Goal: Information Seeking & Learning: Learn about a topic

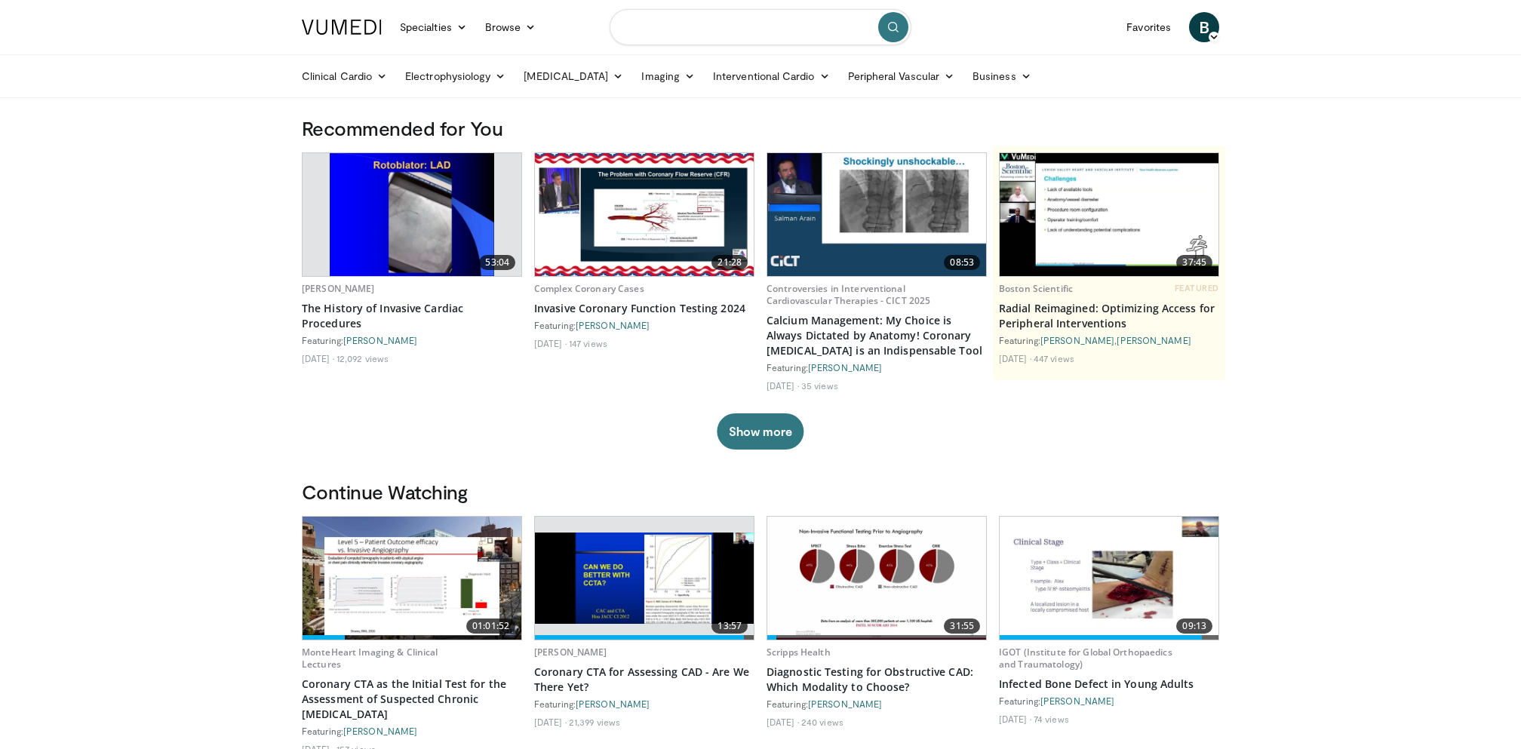
click at [694, 40] on input "Search topics, interventions" at bounding box center [761, 27] width 302 height 36
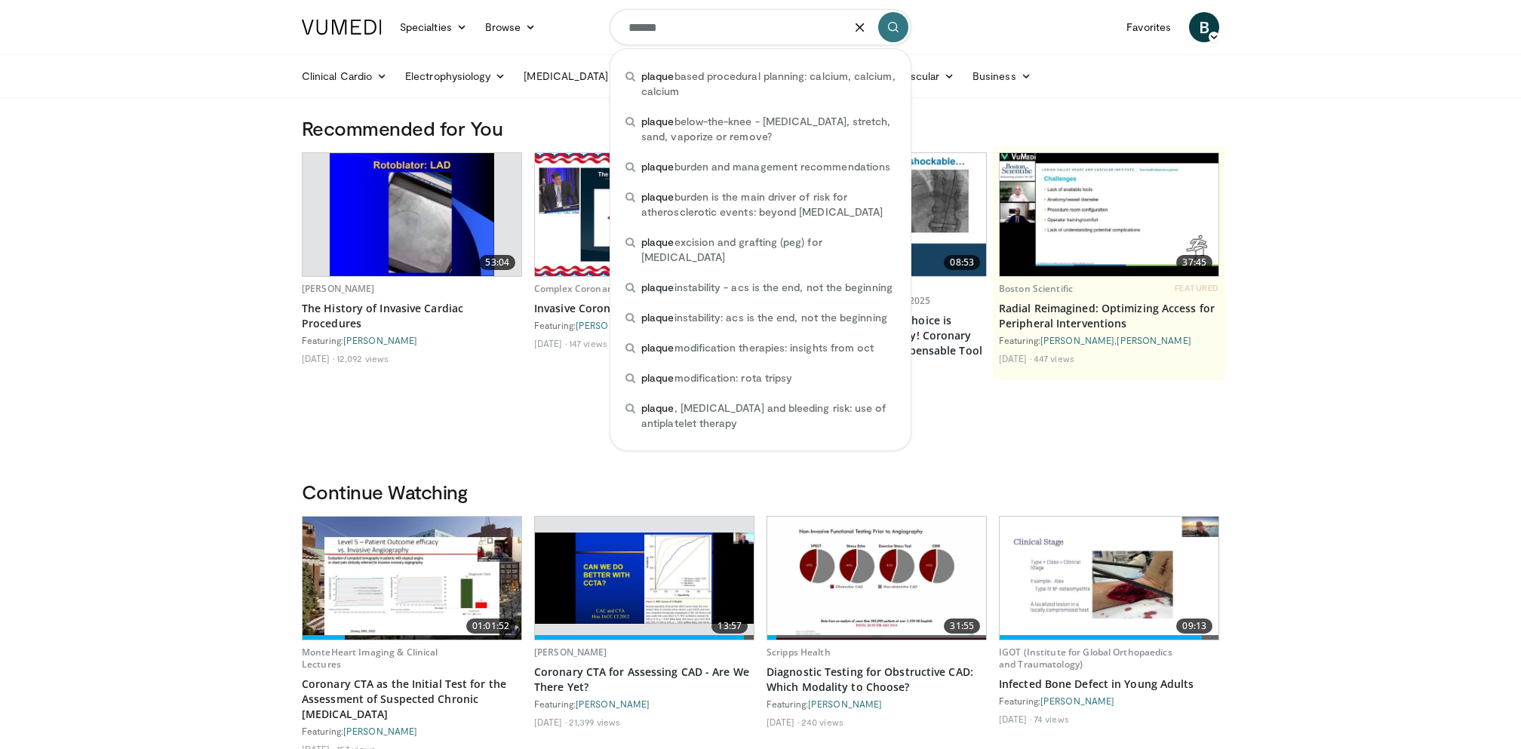
type input "******"
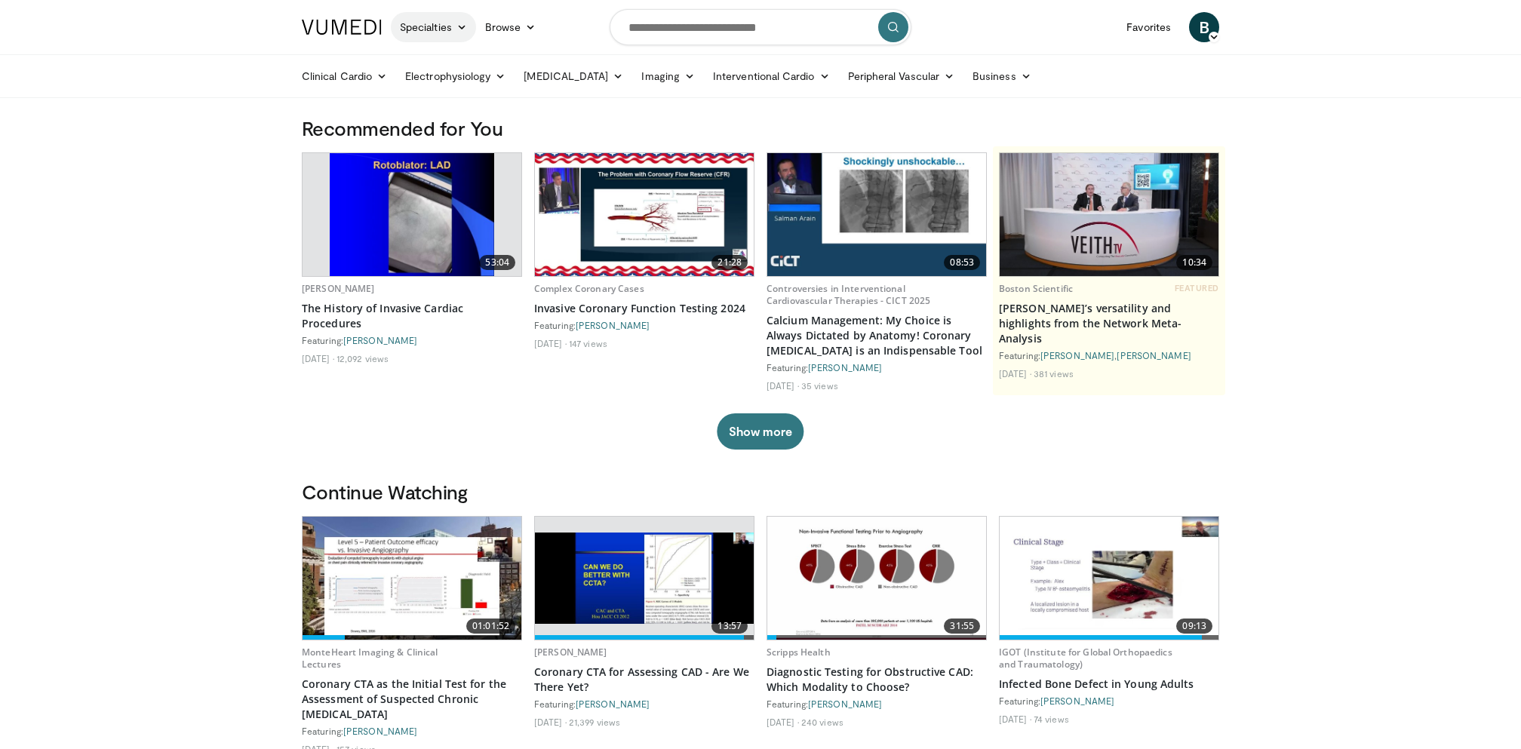
click at [451, 33] on link "Specialties" at bounding box center [433, 27] width 85 height 30
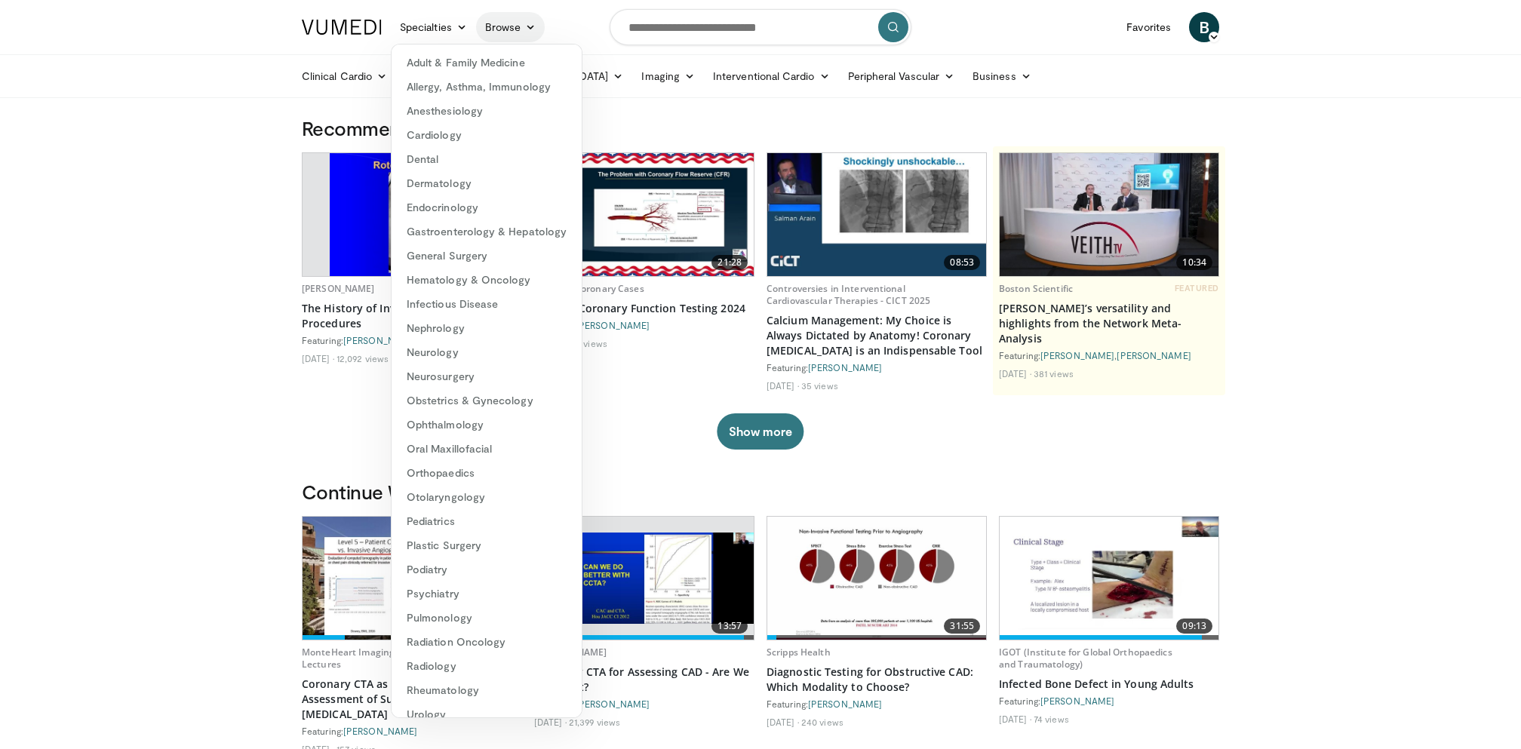
click at [515, 31] on link "Browse" at bounding box center [510, 27] width 69 height 30
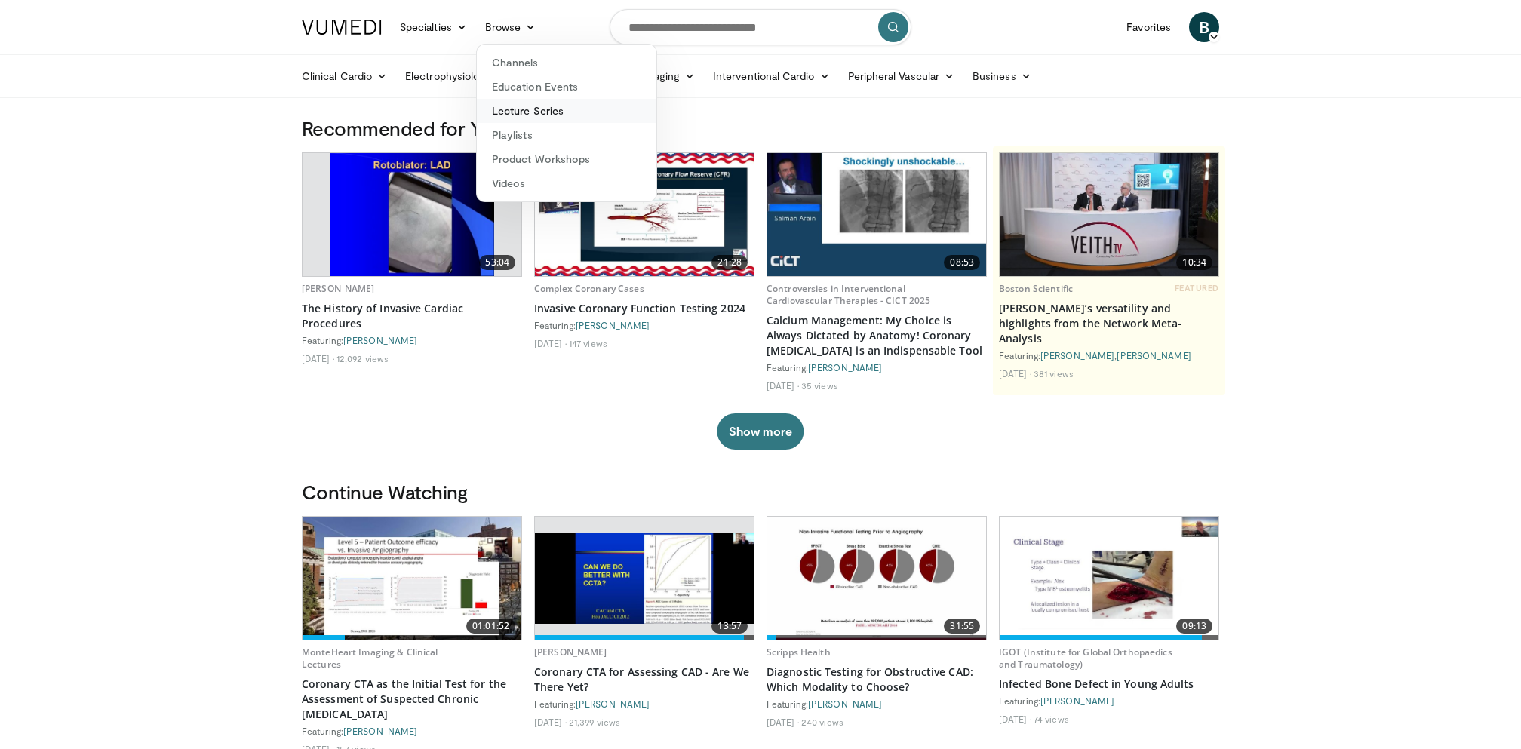
click at [518, 114] on link "Lecture Series" at bounding box center [567, 111] width 180 height 24
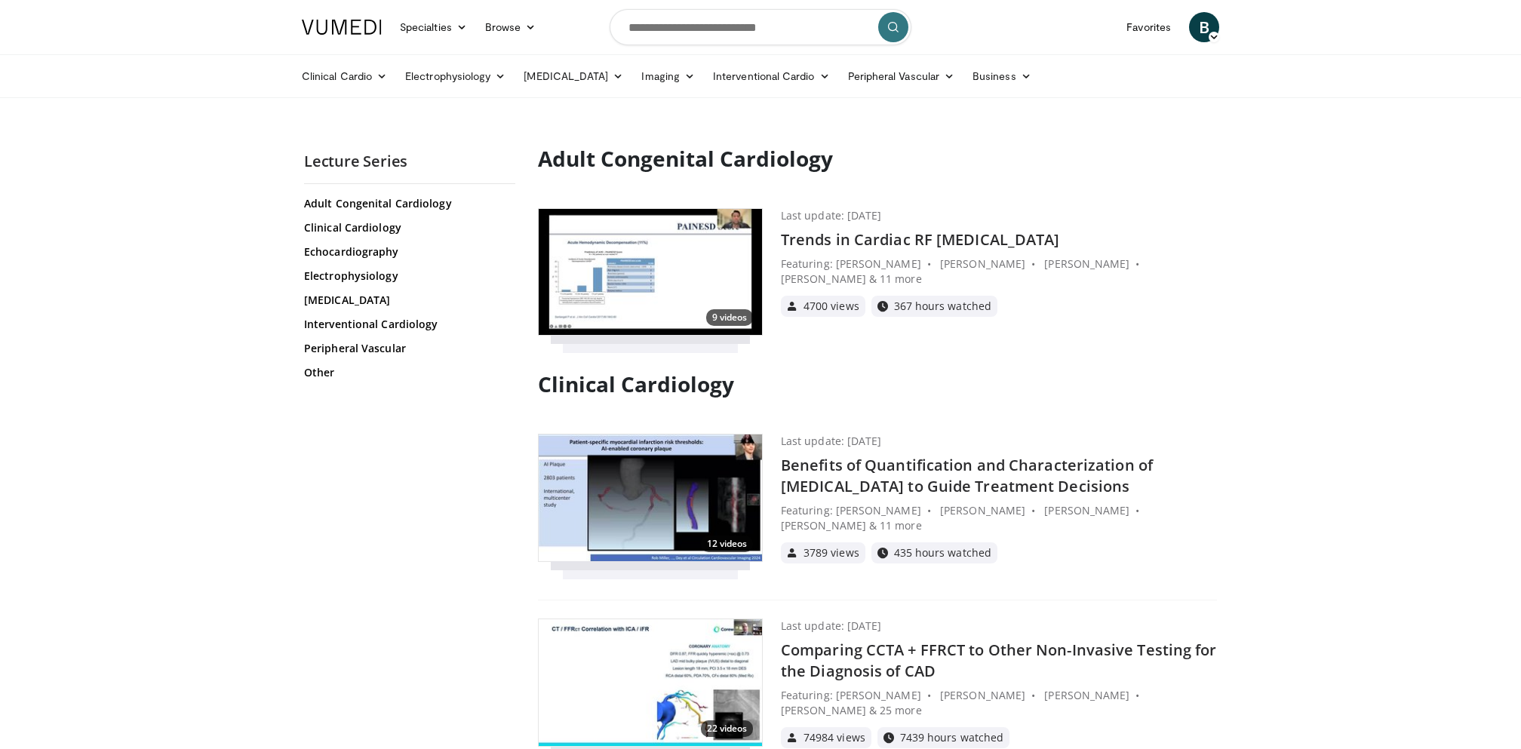
click at [911, 478] on h4 "Benefits of Quantification and Characterization of [MEDICAL_DATA] to Guide Trea…" at bounding box center [999, 476] width 436 height 42
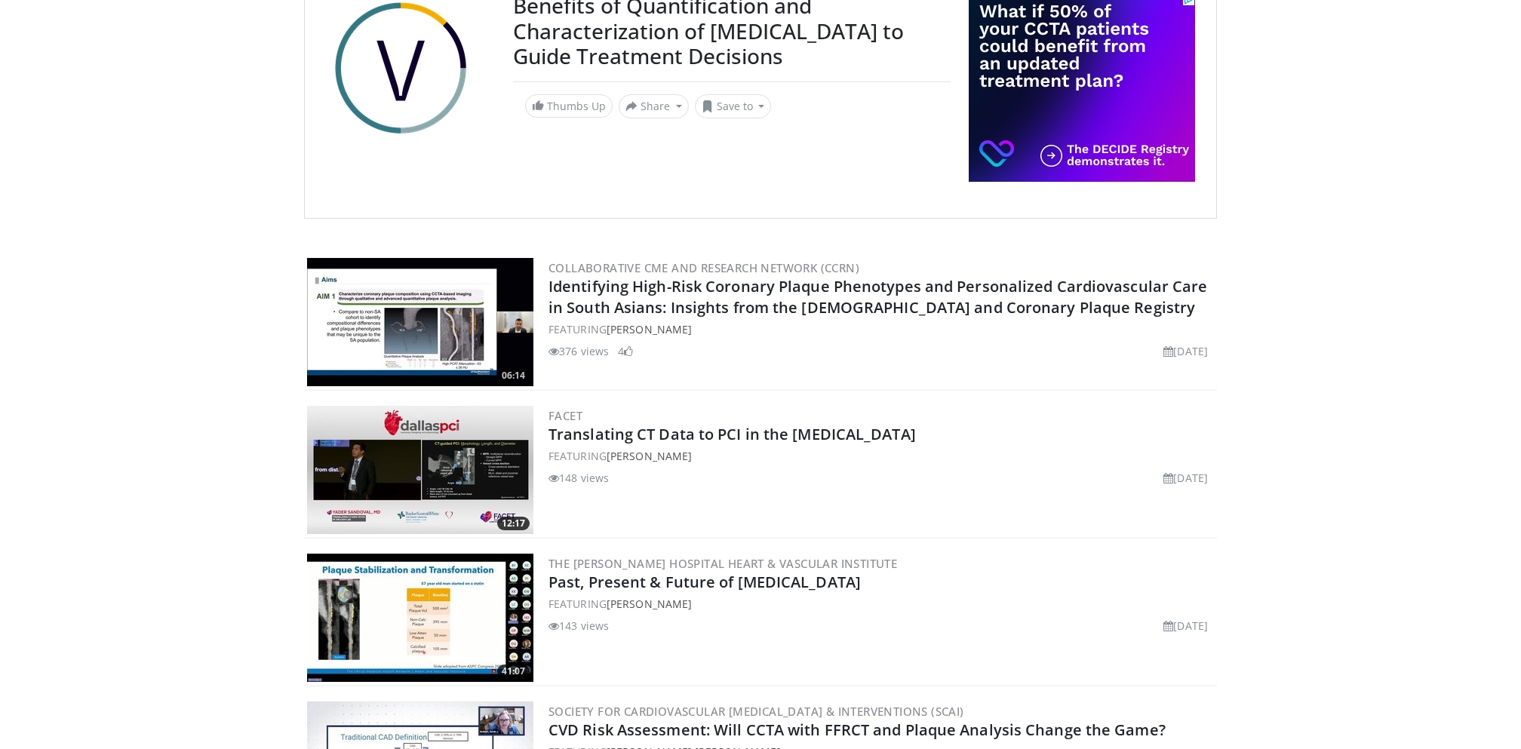
scroll to position [176, 0]
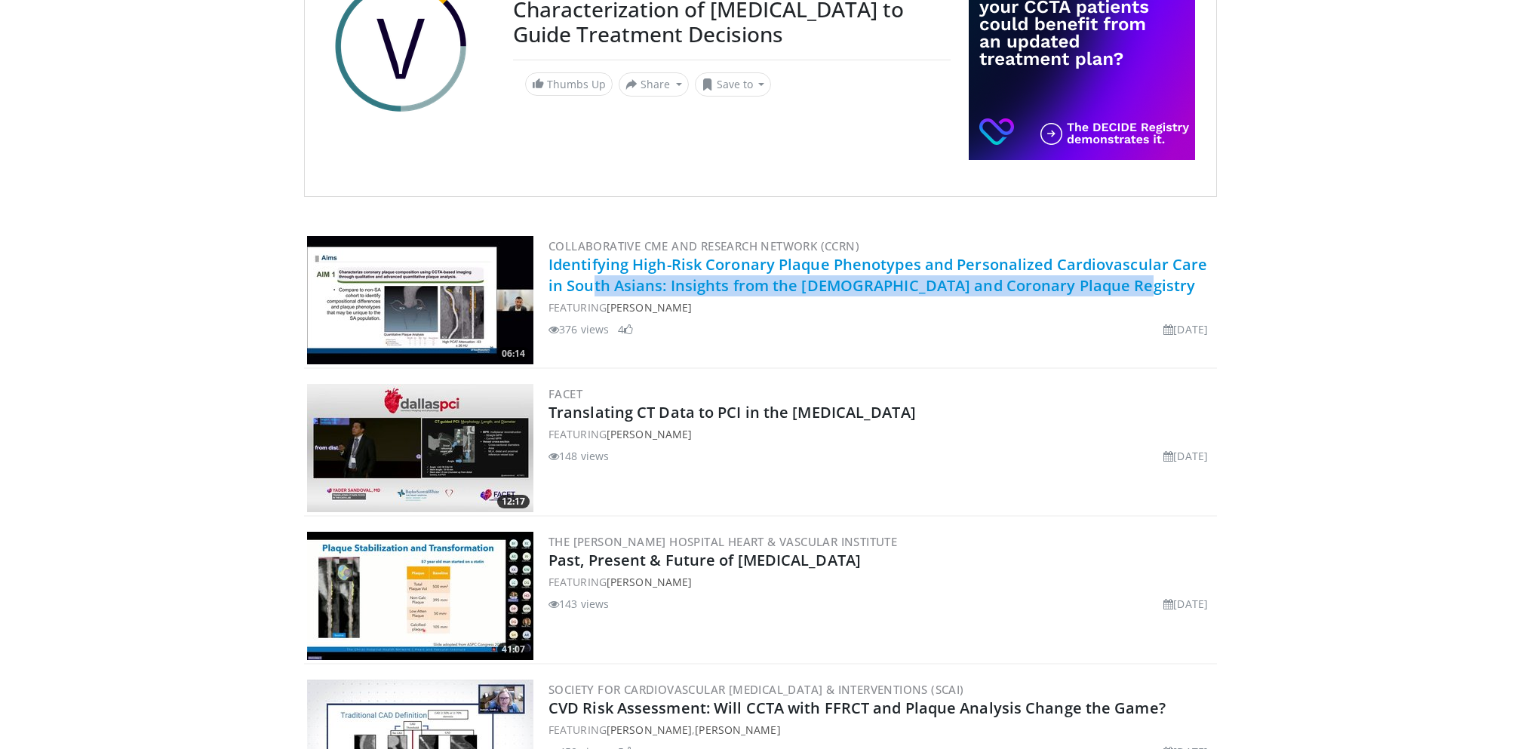
drag, startPoint x: 1139, startPoint y: 289, endPoint x: 595, endPoint y: 276, distance: 544.1
click at [595, 276] on h2 "Identifying High-Risk Coronary Plaque Phenotypes and Personalized Cardiovascula…" at bounding box center [880, 275] width 665 height 42
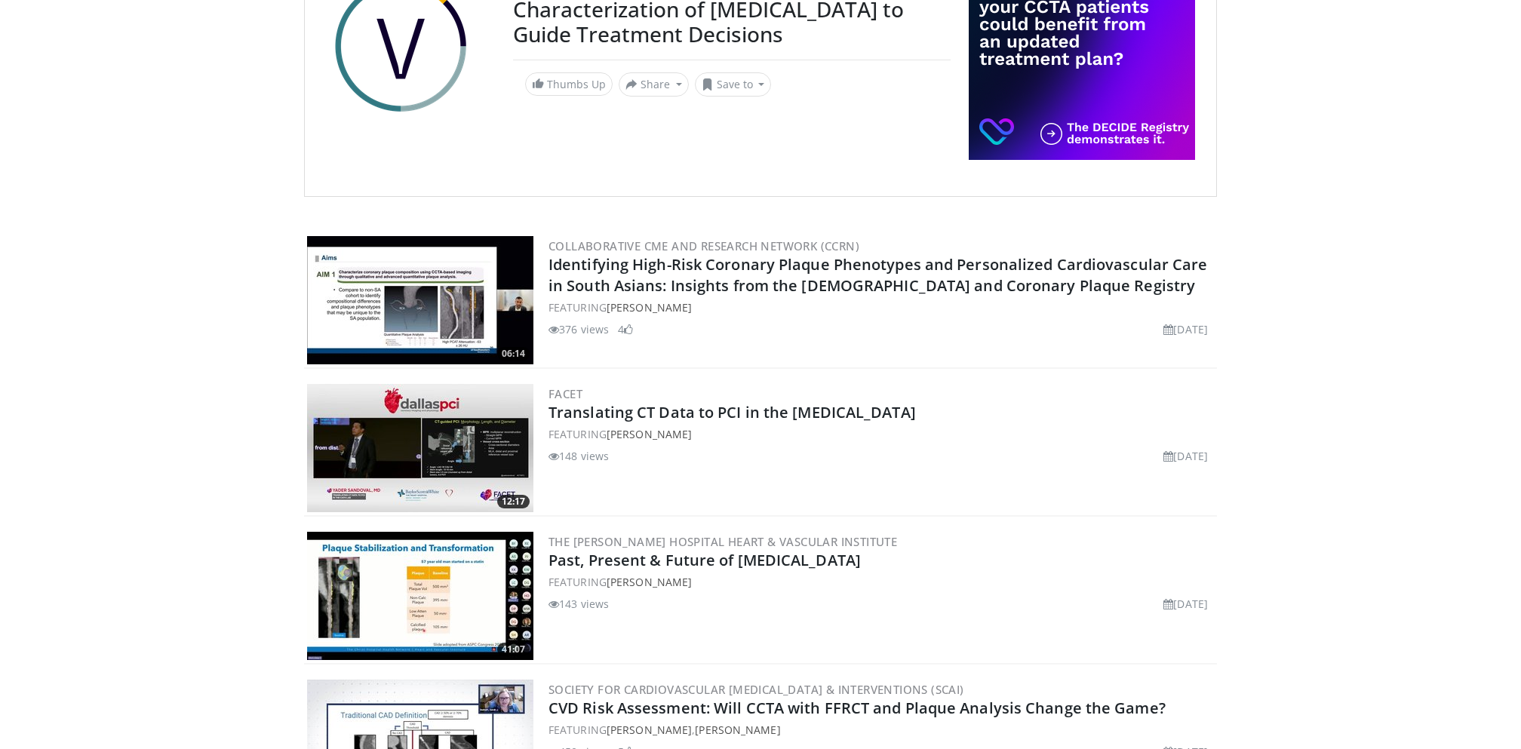
click at [767, 361] on div "Collaborative CME and Research Network (CCRN) Identifying High-Risk Coronary Pl…" at bounding box center [880, 300] width 665 height 128
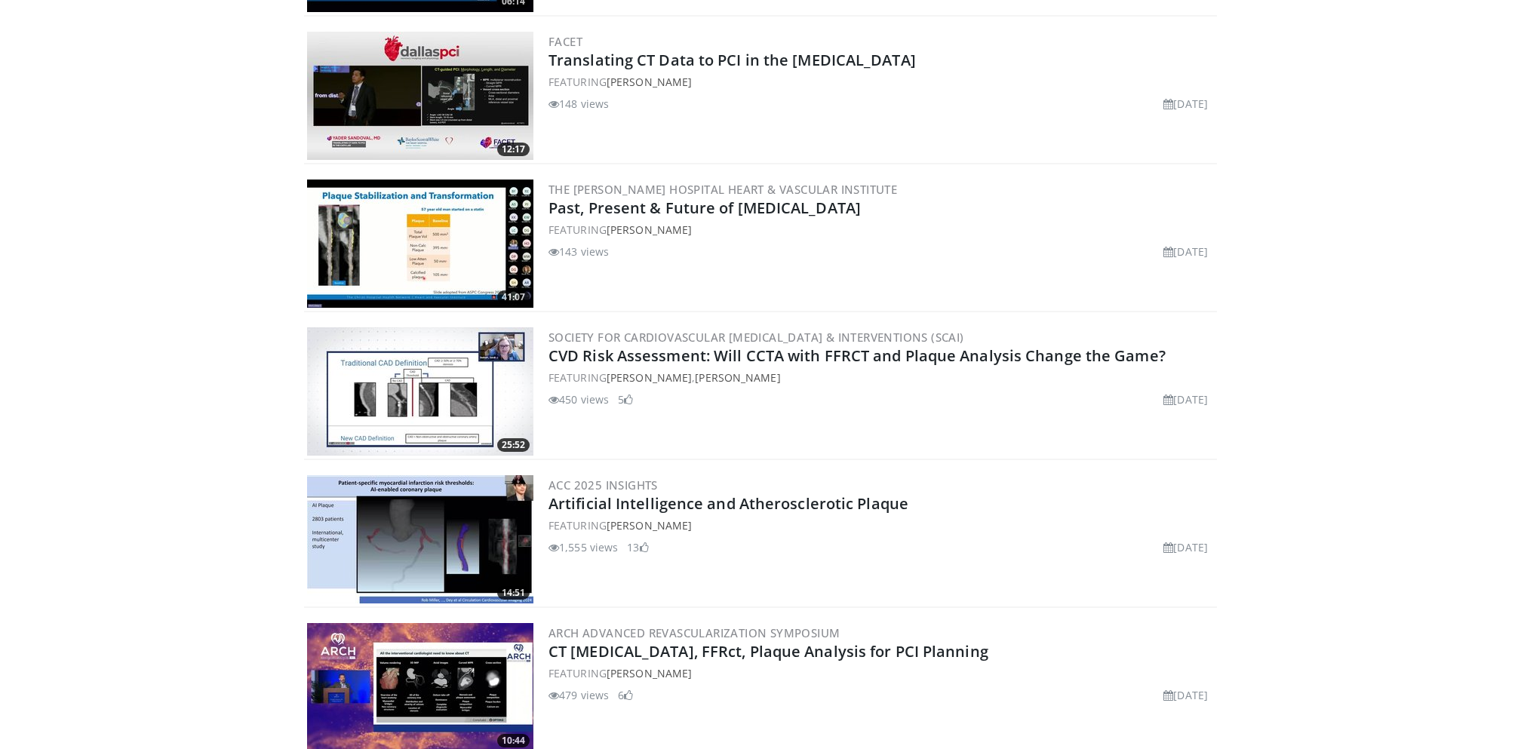
scroll to position [537, 0]
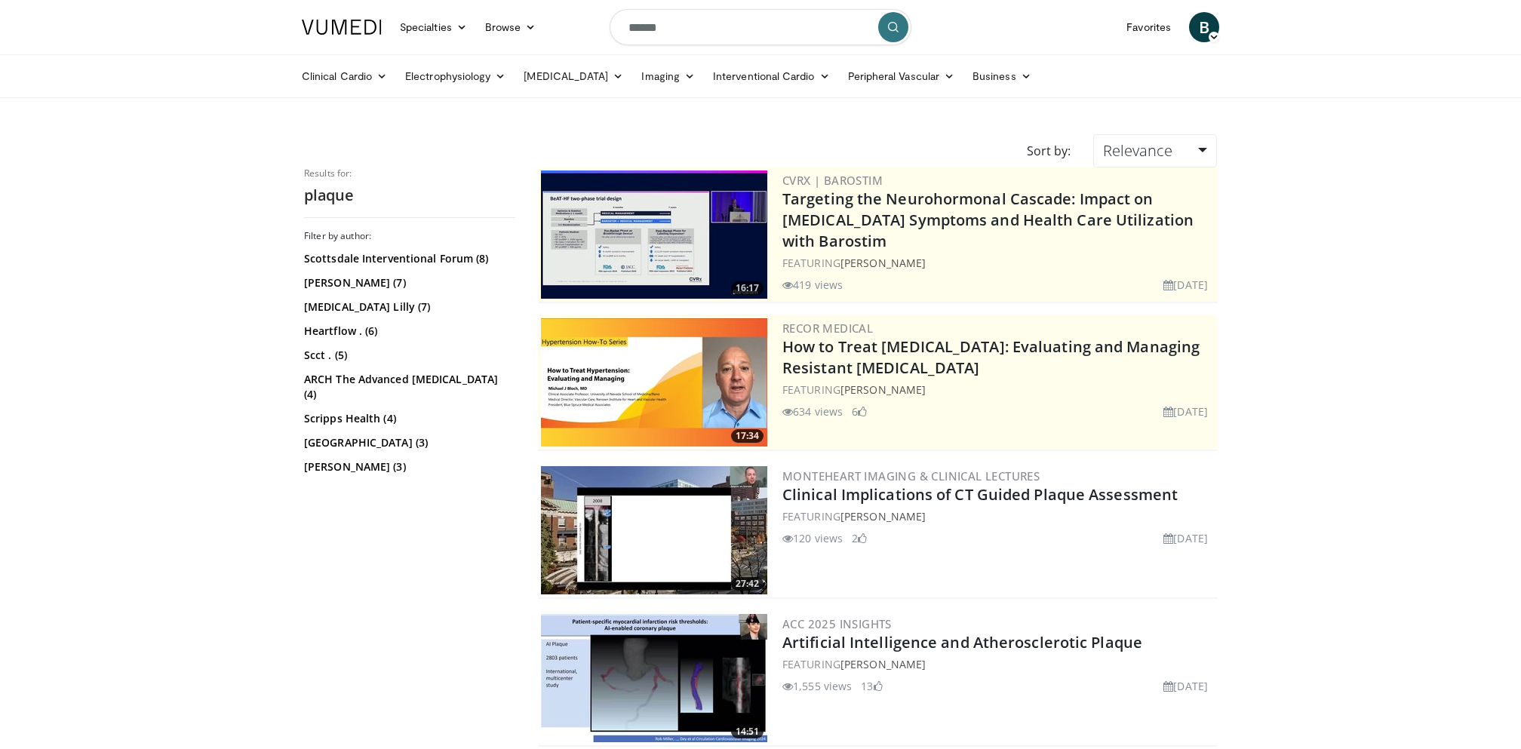
click at [694, 29] on input "******" at bounding box center [761, 27] width 302 height 36
click at [694, 32] on input "******" at bounding box center [761, 27] width 302 height 36
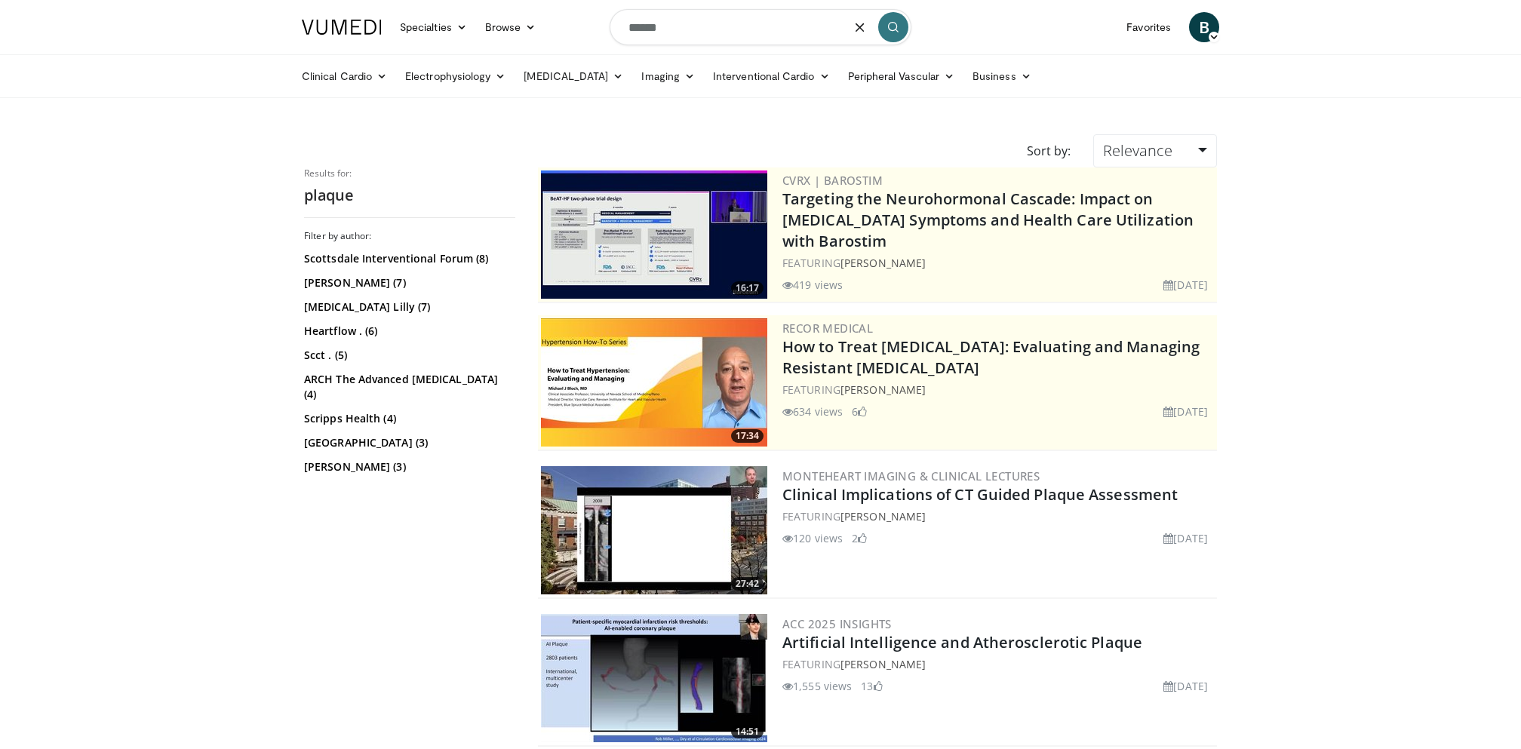
drag, startPoint x: 1257, startPoint y: 503, endPoint x: 773, endPoint y: 499, distance: 483.6
click at [1137, 490] on link "Clinical Implications of CT Guided Plaque Assessment" at bounding box center [979, 494] width 395 height 20
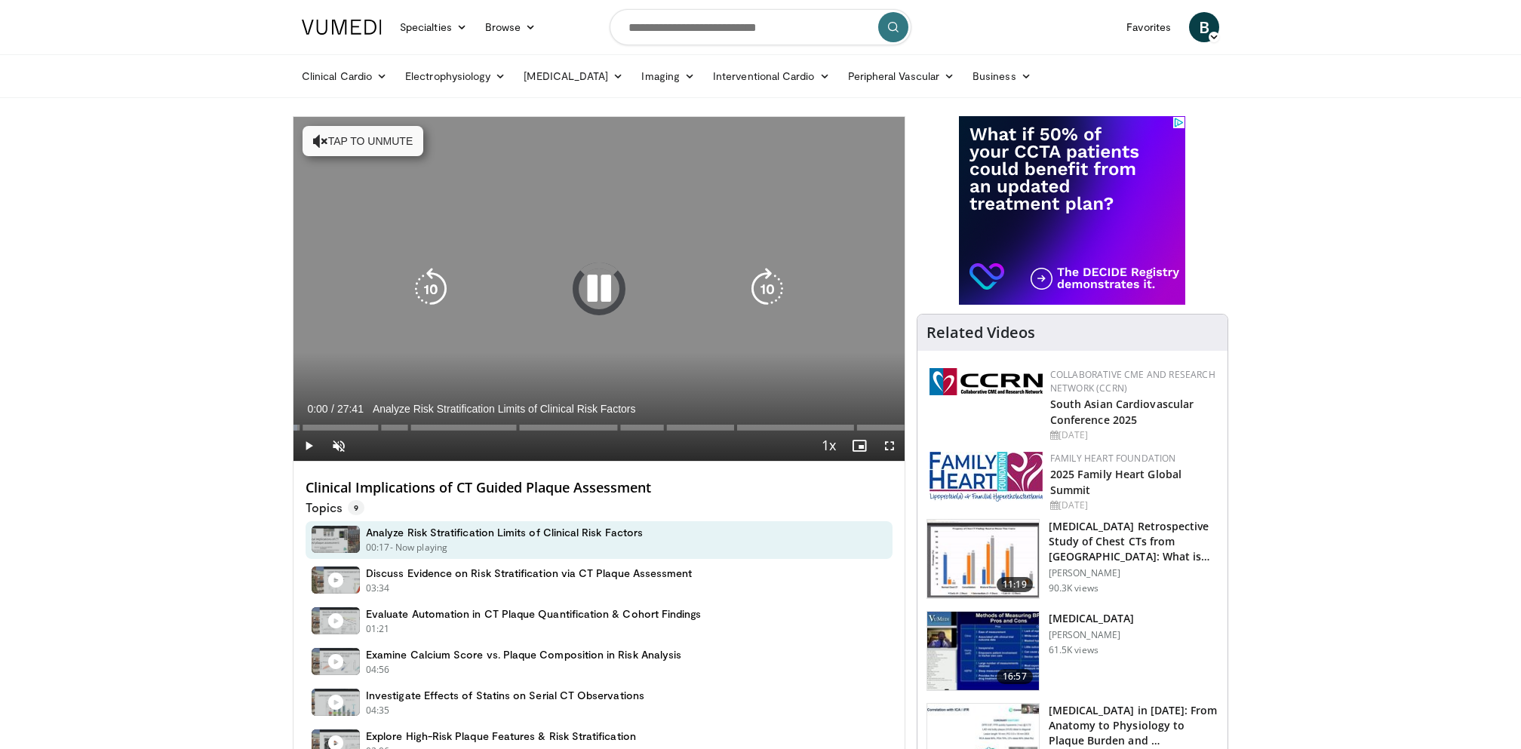
click at [588, 296] on icon "Video Player" at bounding box center [599, 289] width 42 height 42
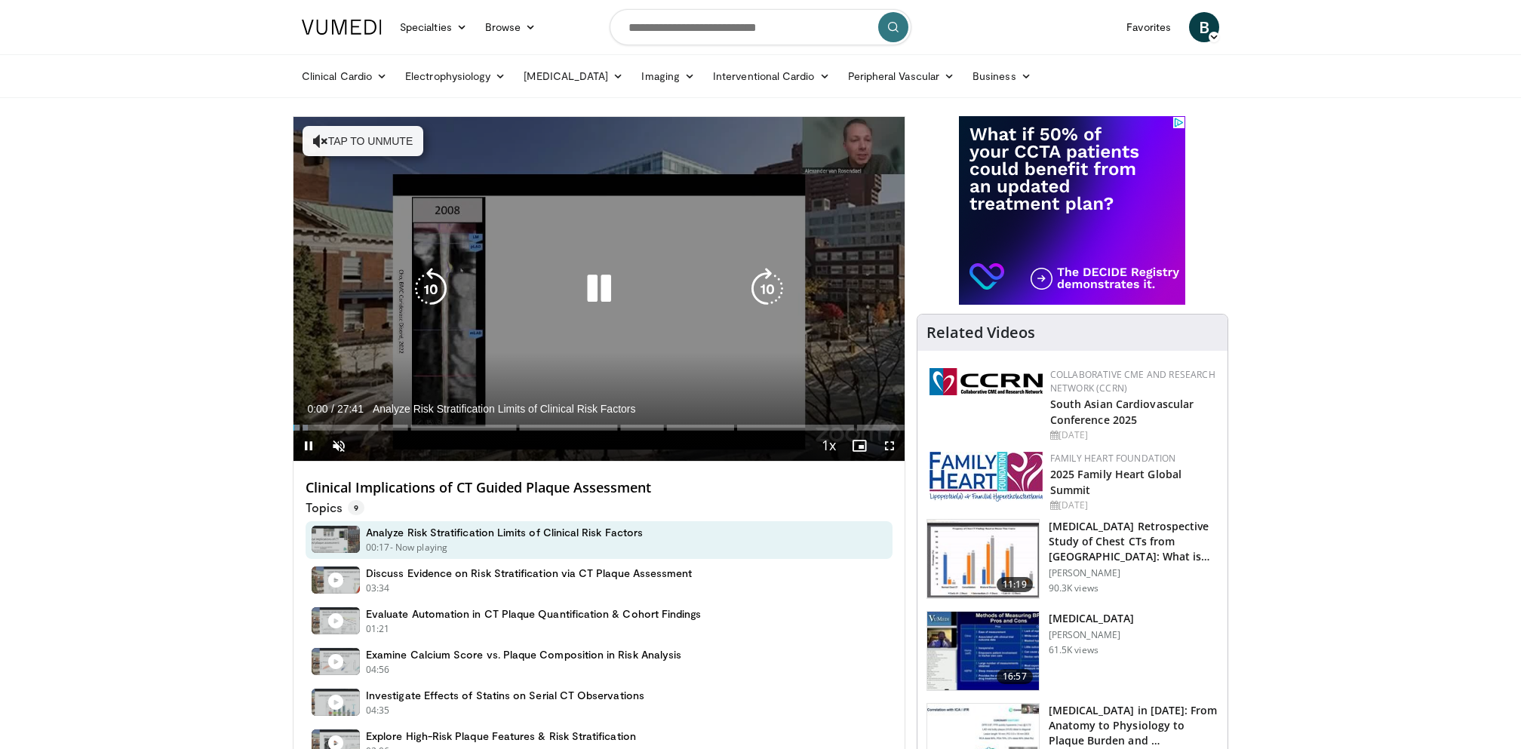
click at [600, 289] on icon "Video Player" at bounding box center [599, 289] width 42 height 42
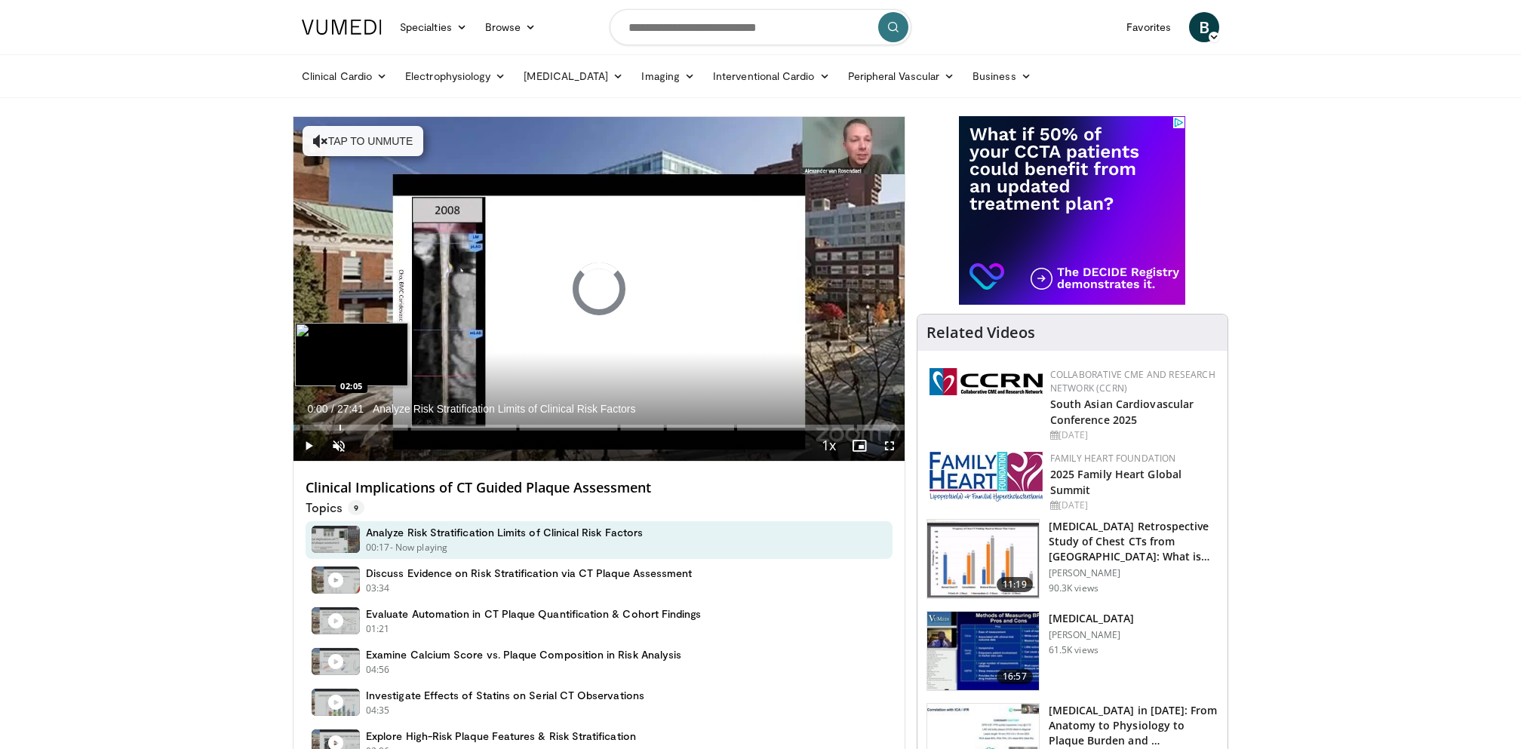
click at [339, 425] on div "Progress Bar" at bounding box center [340, 428] width 2 height 6
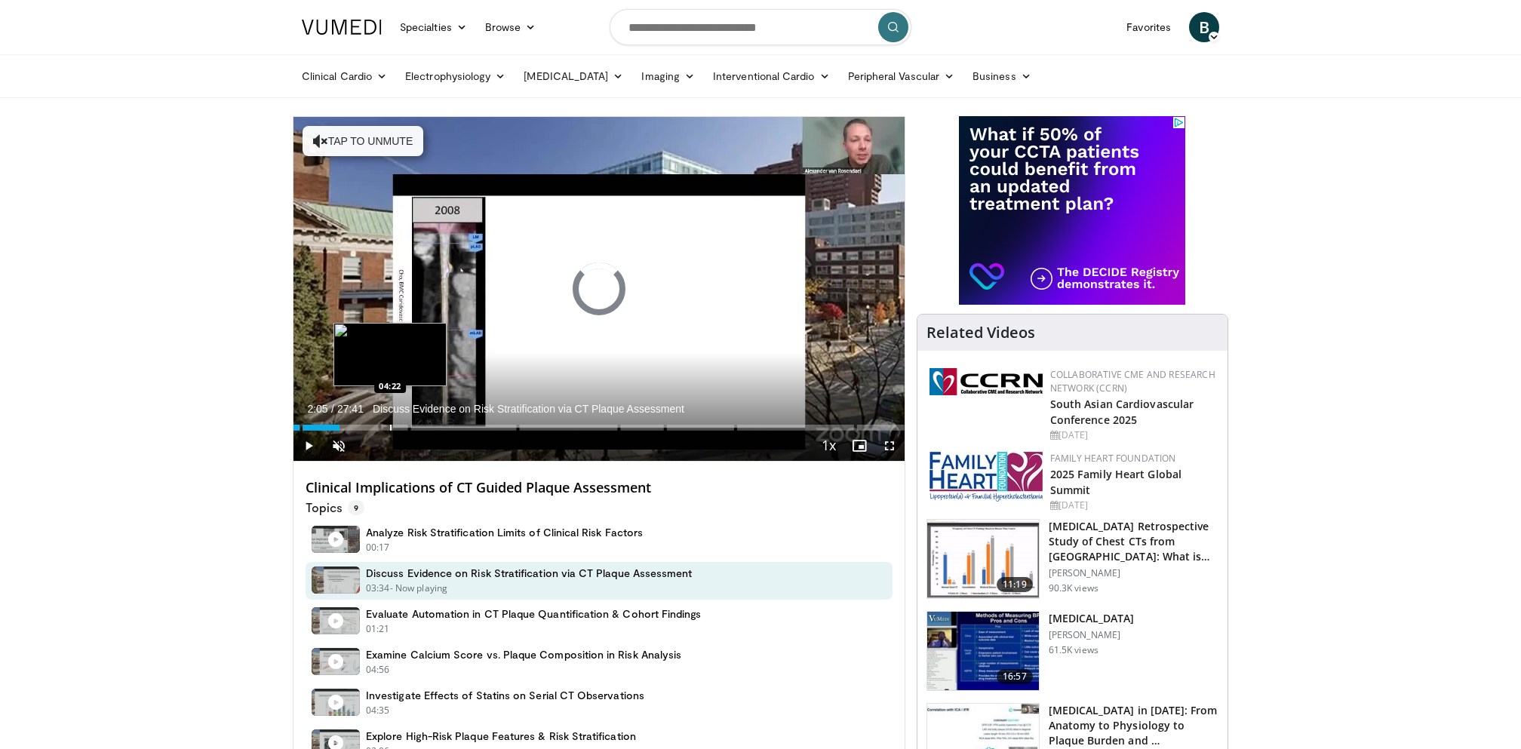
click at [390, 426] on div "Progress Bar" at bounding box center [391, 428] width 2 height 6
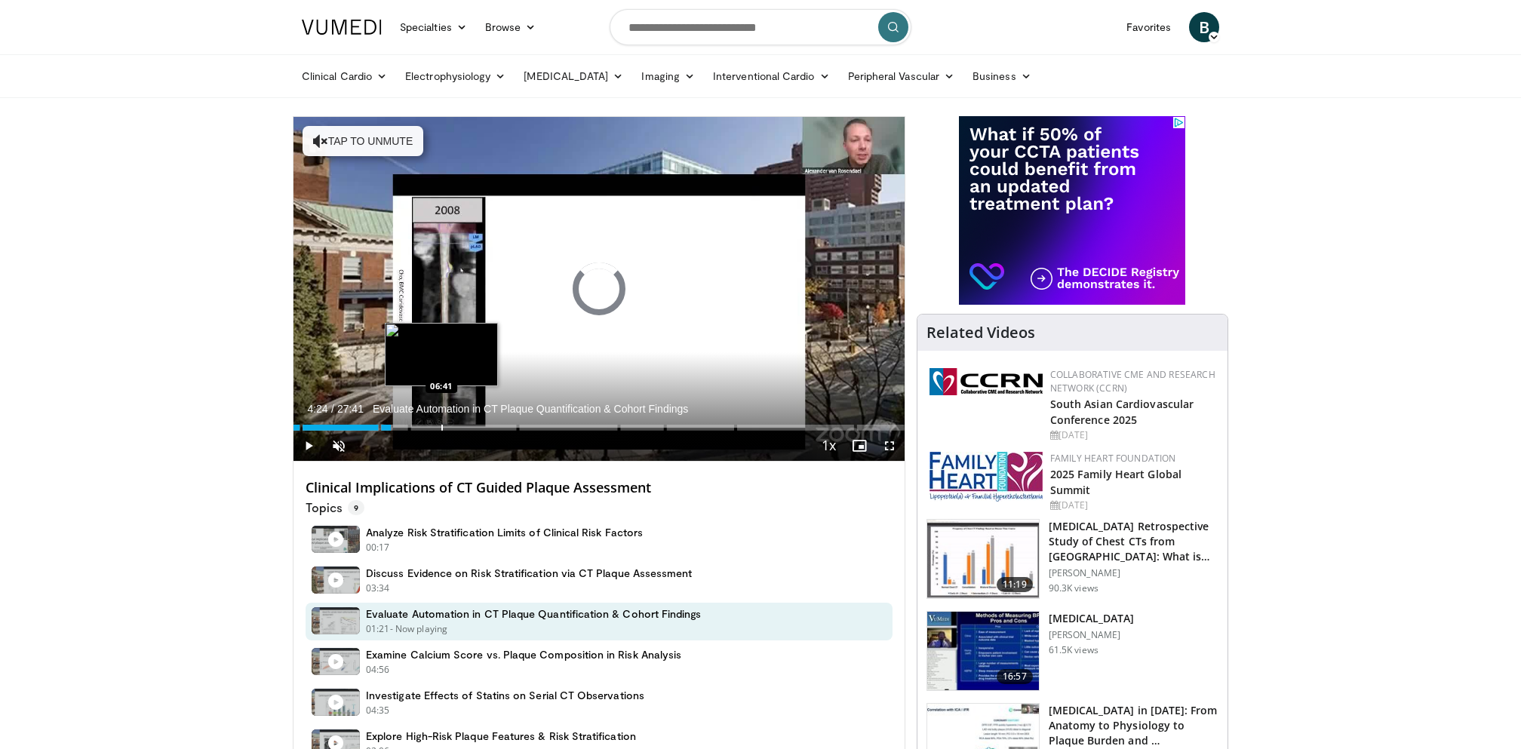
click at [443, 426] on div "Loaded : 16.23% 04:24" at bounding box center [598, 428] width 611 height 6
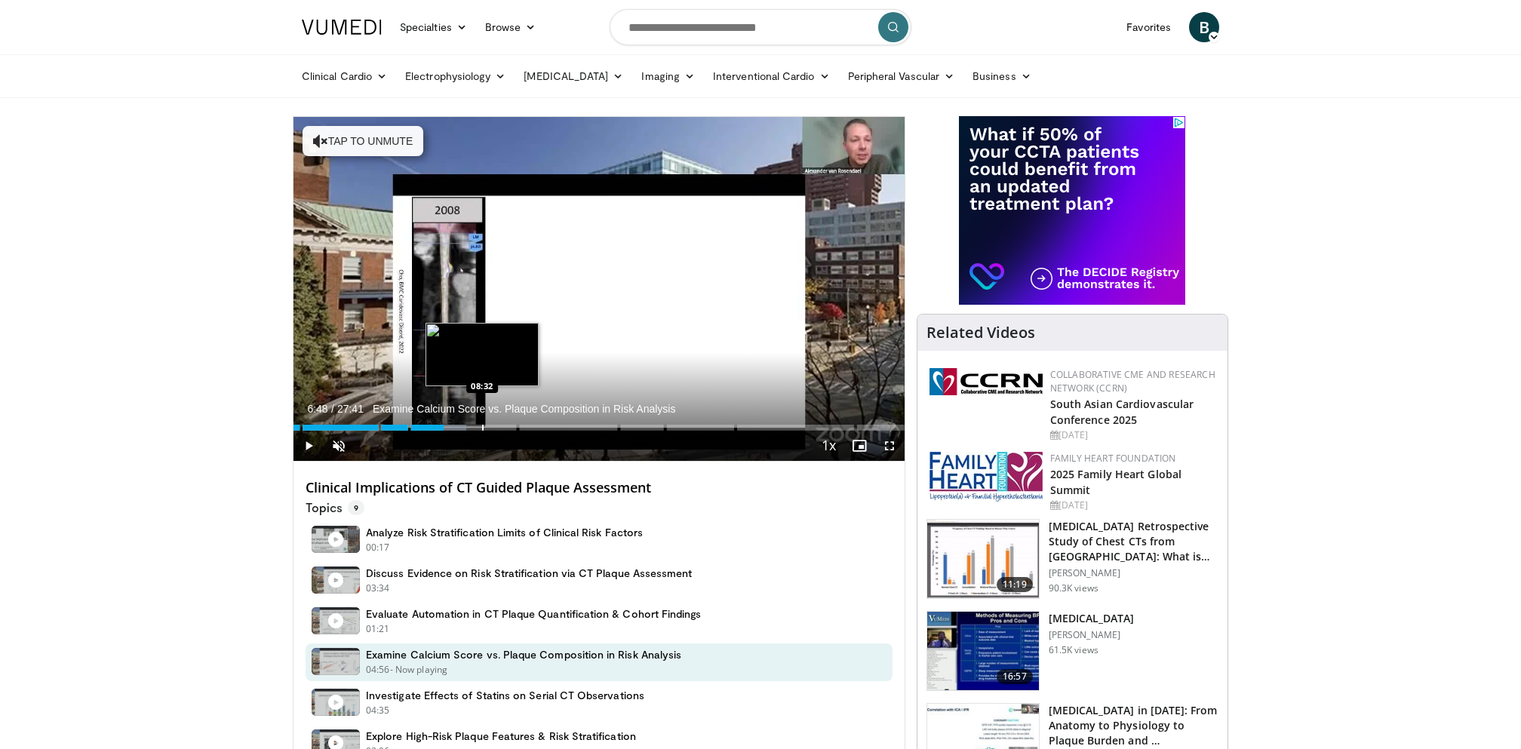
click at [484, 422] on div "Loaded : 28.25% 06:48 08:32" at bounding box center [598, 423] width 611 height 14
click at [542, 423] on div "Loaded : 34.32% 08:38 11:18" at bounding box center [598, 423] width 611 height 14
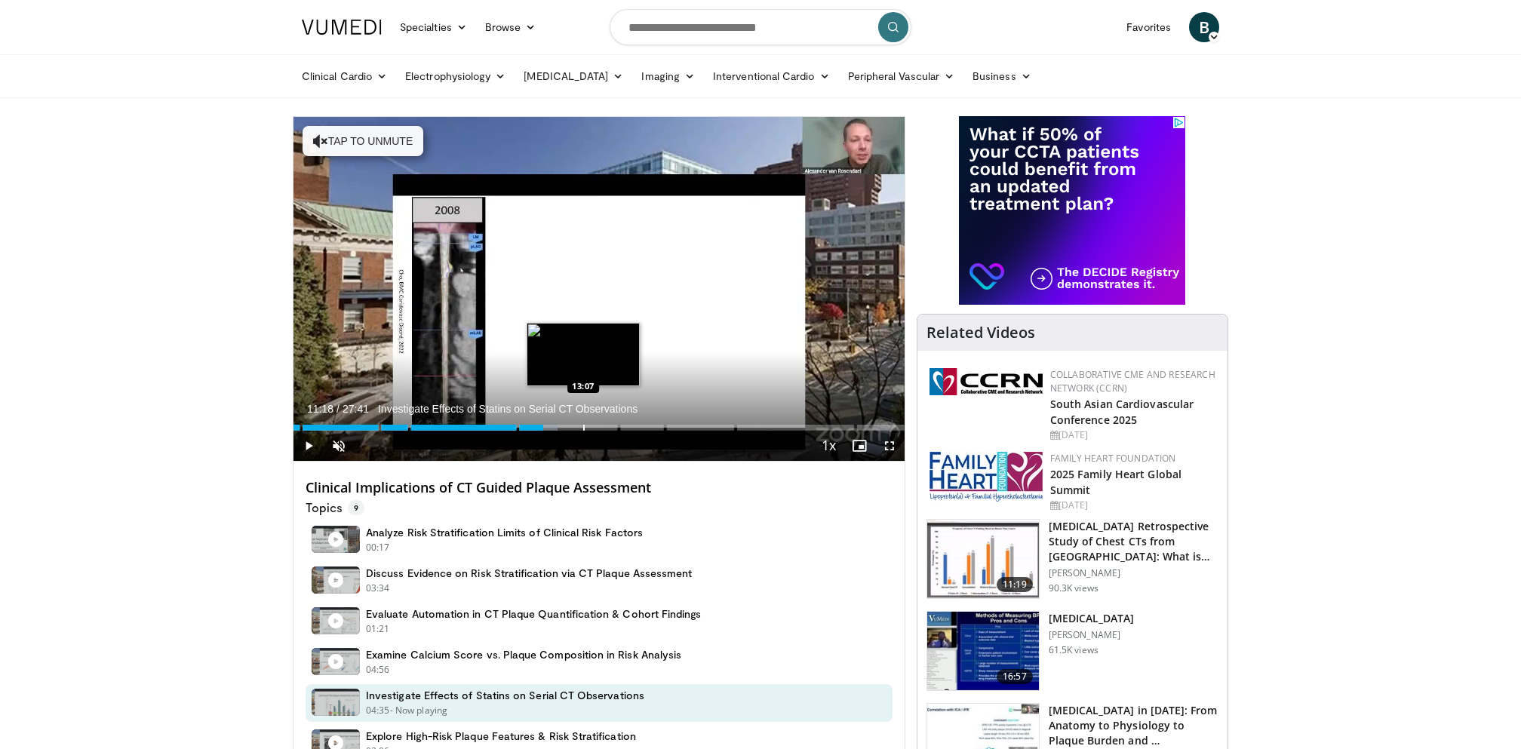
click at [583, 425] on div "Progress Bar" at bounding box center [584, 428] width 2 height 6
click at [650, 422] on div "Loaded : 47.56% 13:07 16:09" at bounding box center [598, 423] width 611 height 14
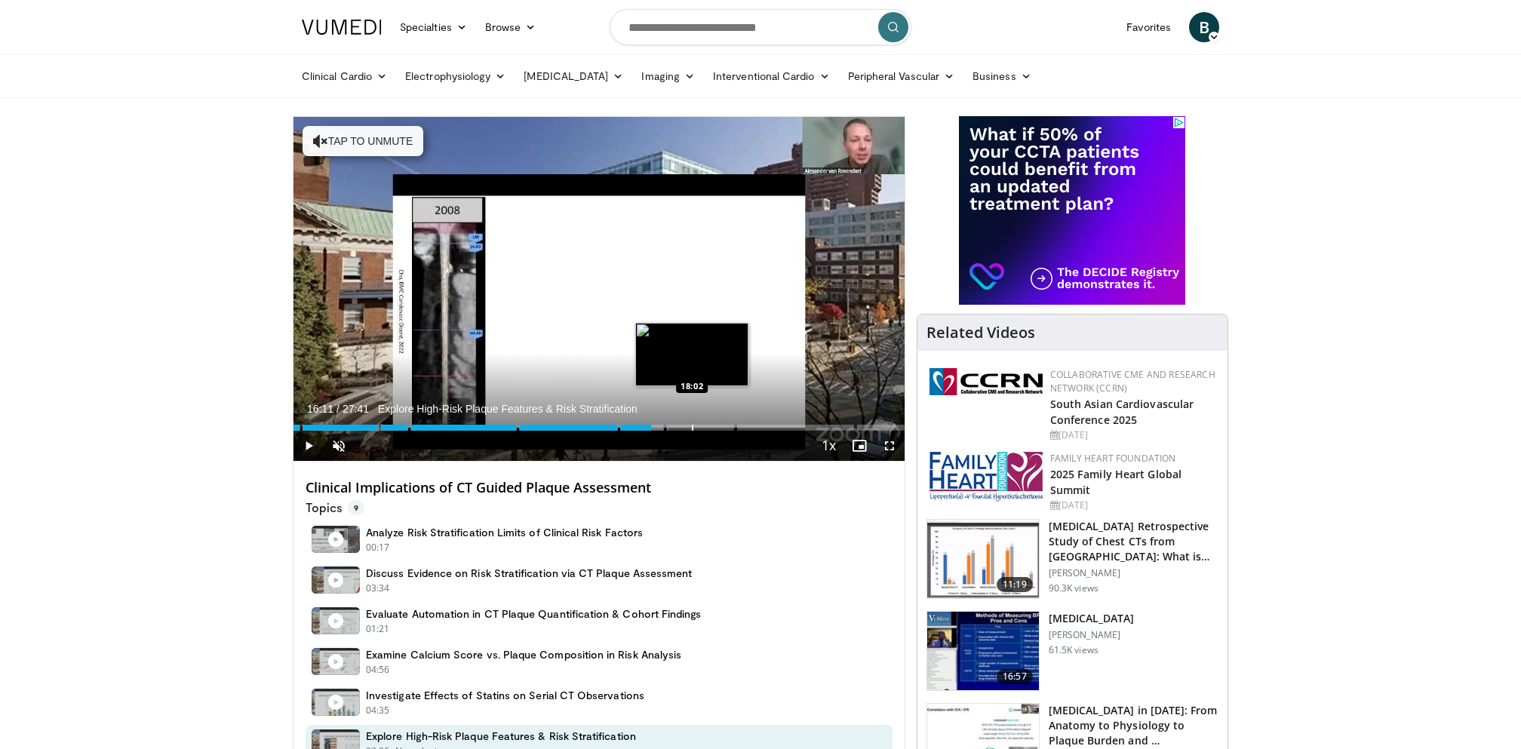
click at [691, 422] on div "Loaded : 61.41% 16:11 18:02" at bounding box center [598, 423] width 611 height 14
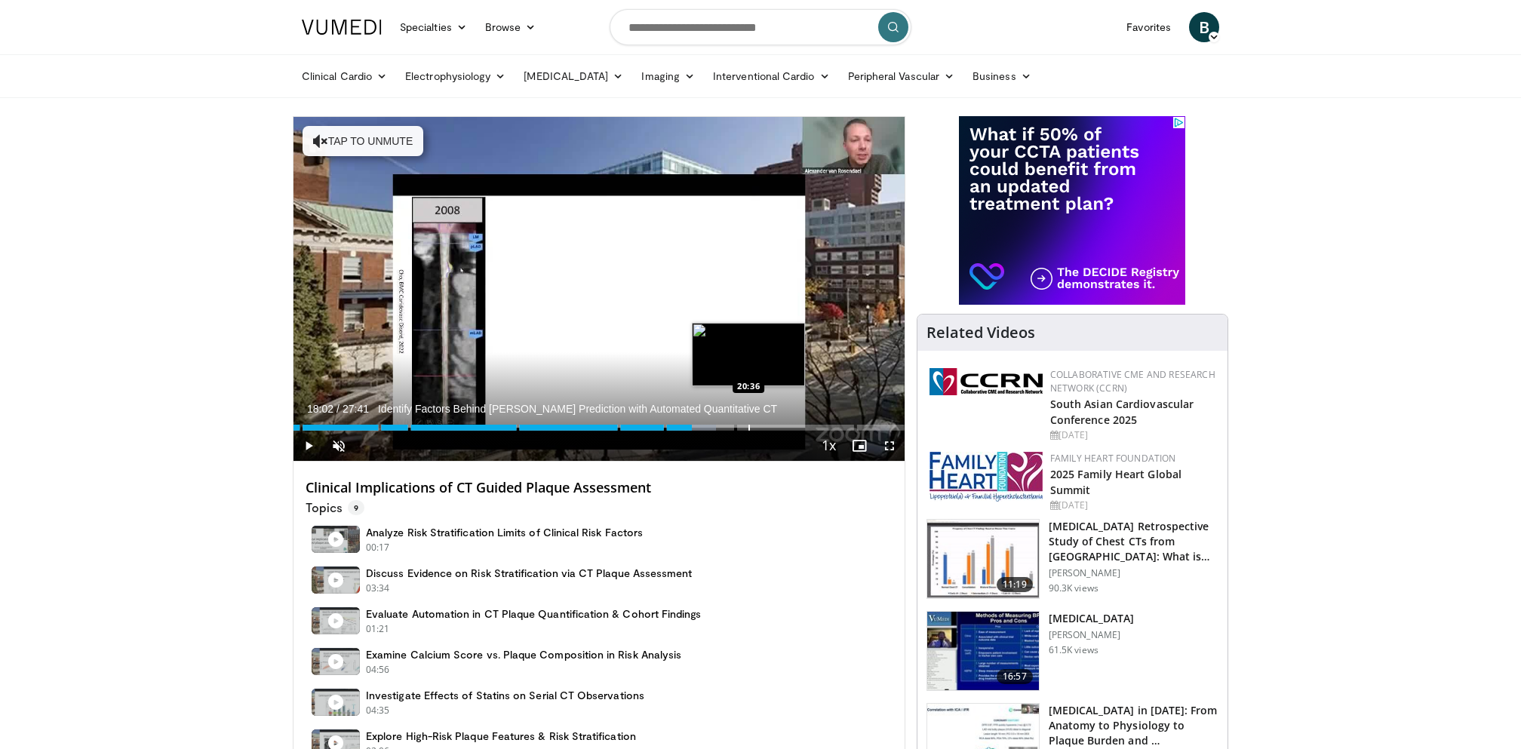
click at [757, 422] on div "Loaded : 69.12% 18:02 20:36" at bounding box center [598, 423] width 611 height 14
click at [805, 422] on div "Loaded : 78.14% 21:01 23:10" at bounding box center [598, 423] width 611 height 14
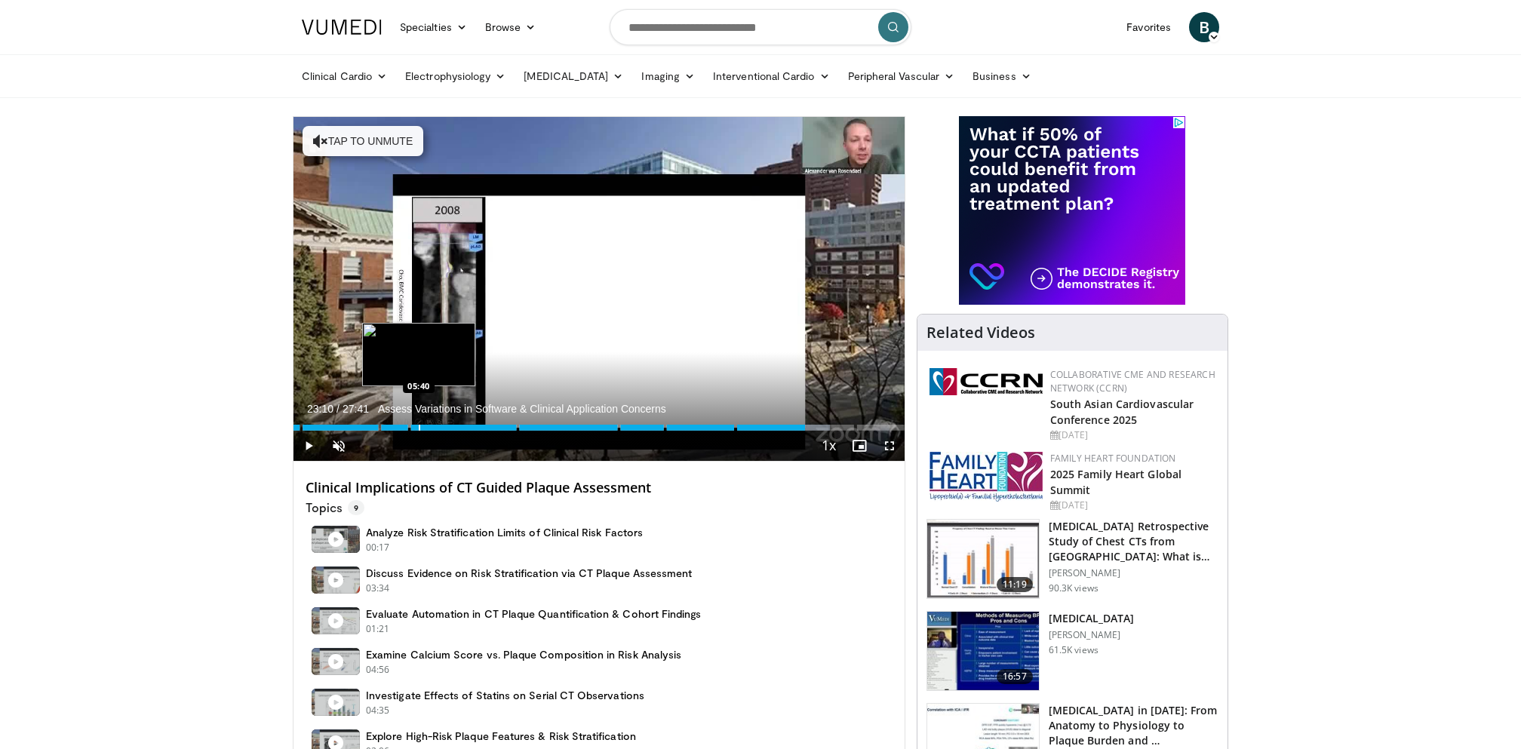
click at [437, 422] on div "Loaded : 87.76% 23:10 05:40" at bounding box center [598, 423] width 611 height 14
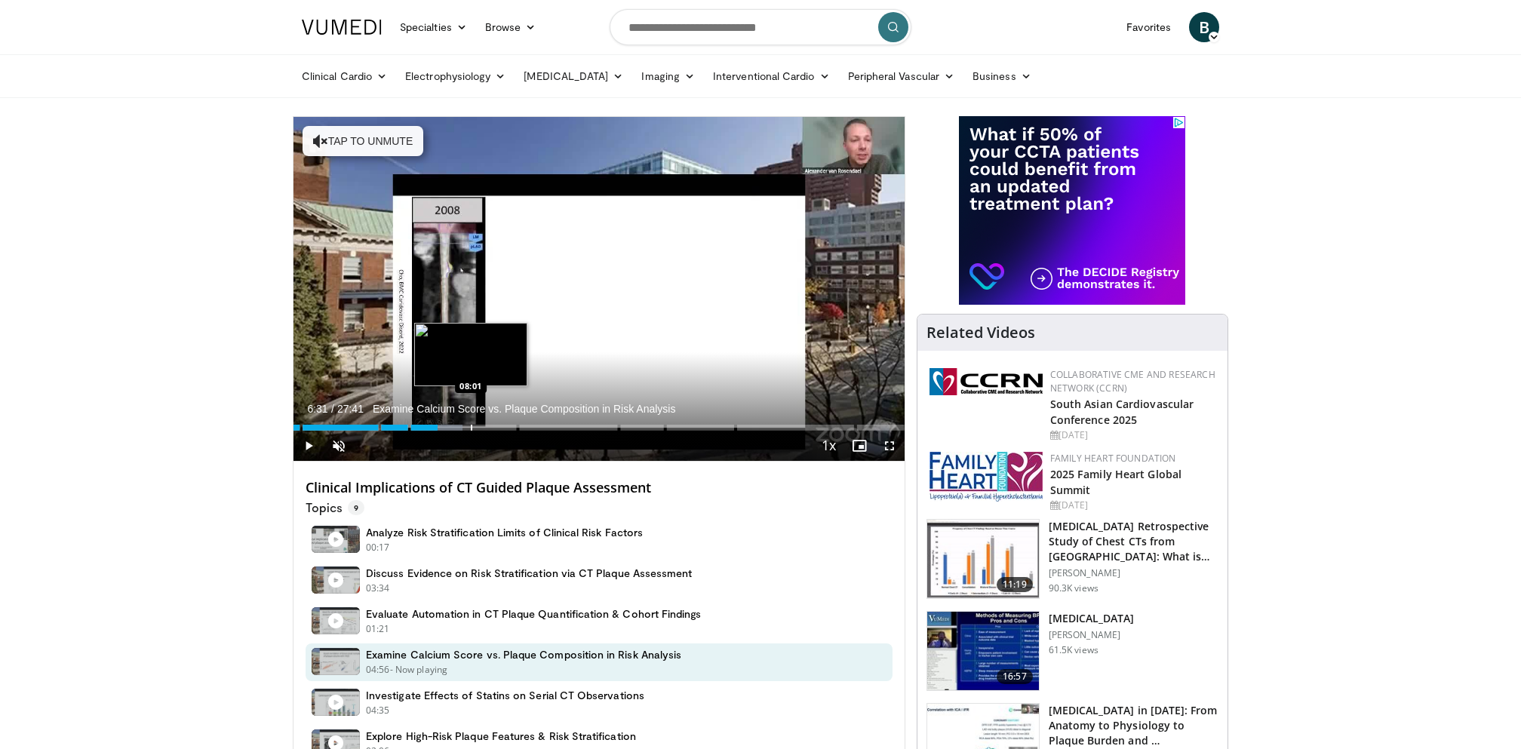
click at [469, 422] on div "Loaded : 27.65% 06:31 08:01" at bounding box center [598, 423] width 611 height 14
click at [445, 425] on div "Loaded : 29.50% 07:59" at bounding box center [598, 428] width 611 height 6
click at [484, 423] on div "Loaded : 28.85% 08:38 08:38" at bounding box center [598, 423] width 611 height 14
click at [554, 429] on div "Progress Bar" at bounding box center [555, 428] width 2 height 6
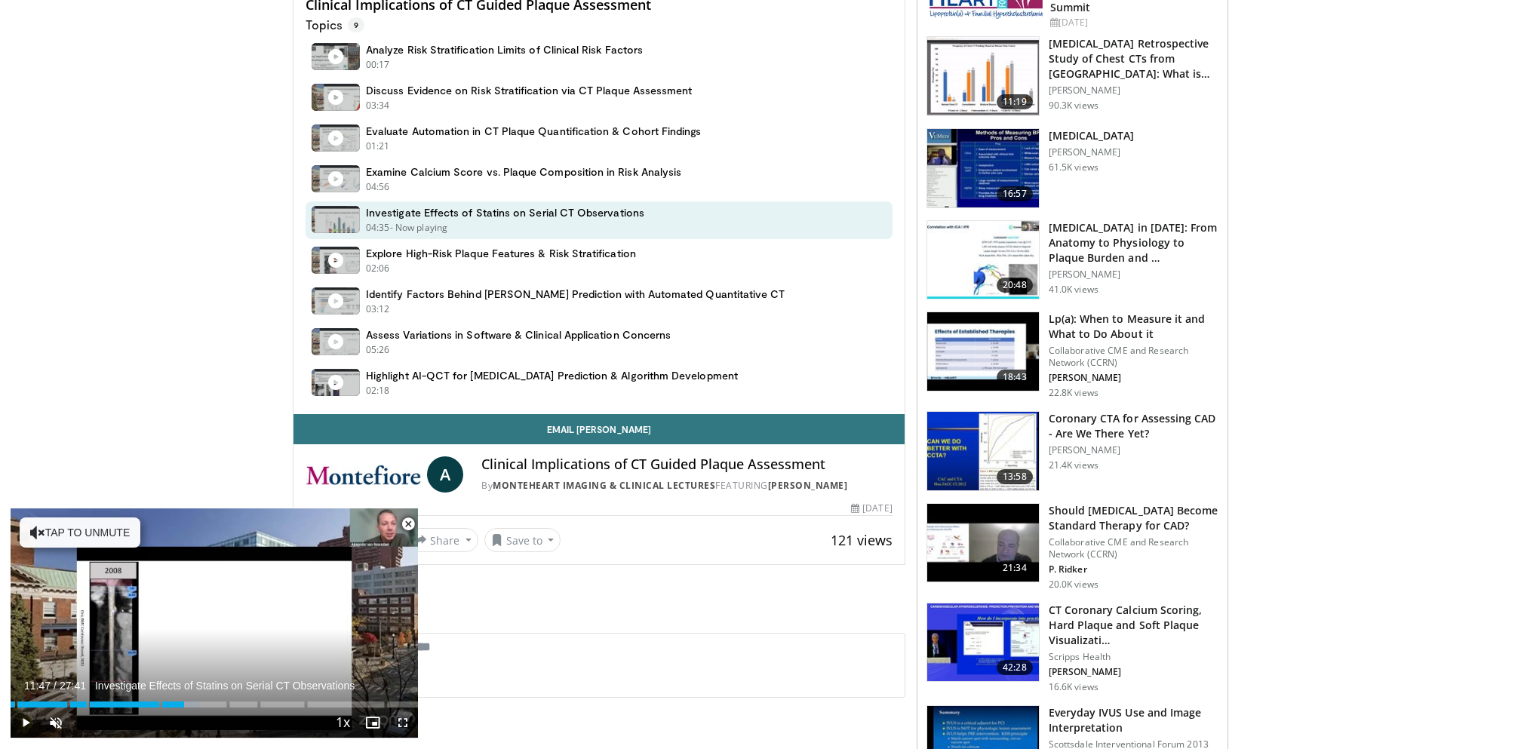
scroll to position [496, 0]
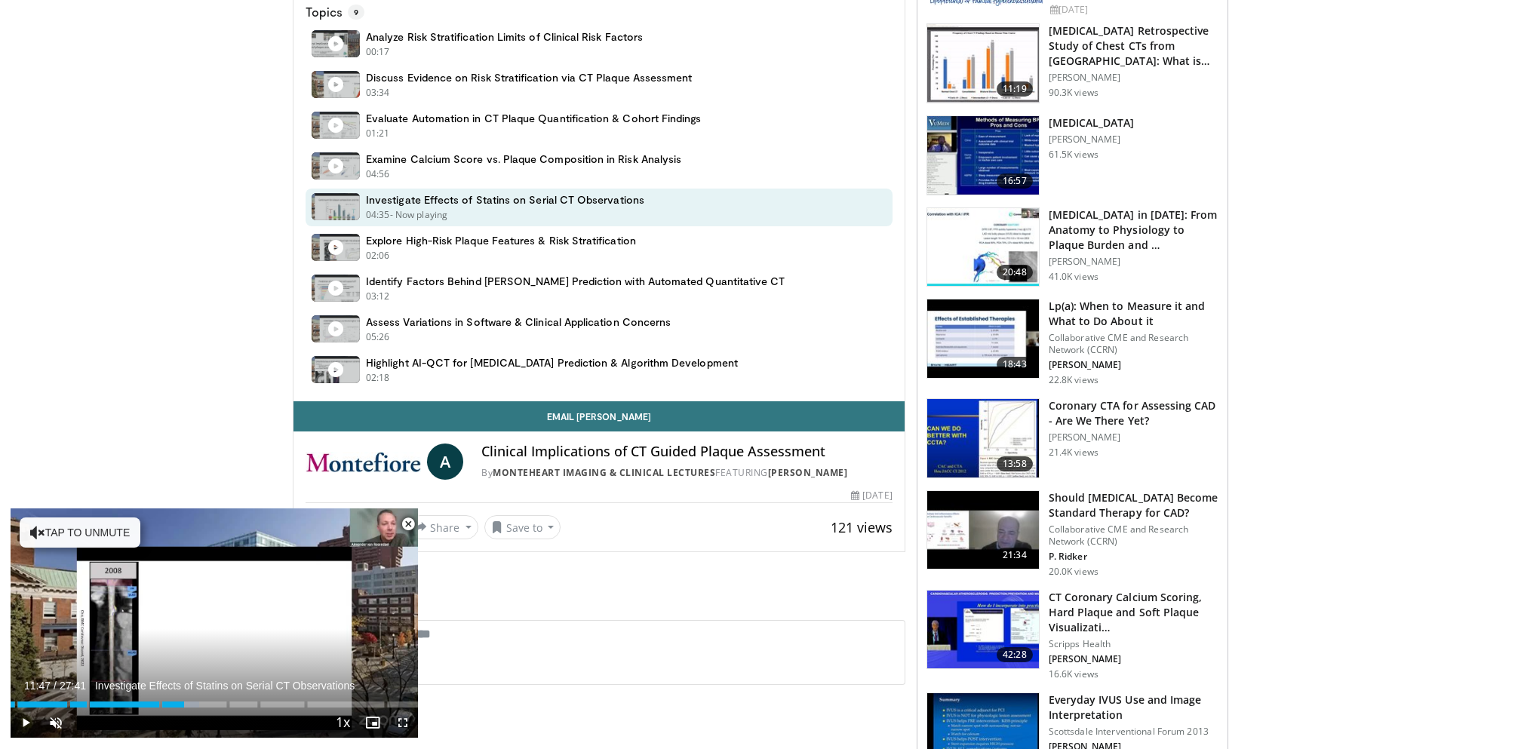
click at [530, 453] on h4 "Clinical Implications of CT Guided Plaque Assessment" at bounding box center [686, 452] width 410 height 17
copy div "Clinical Implications of CT Guided Plaque Assessment"
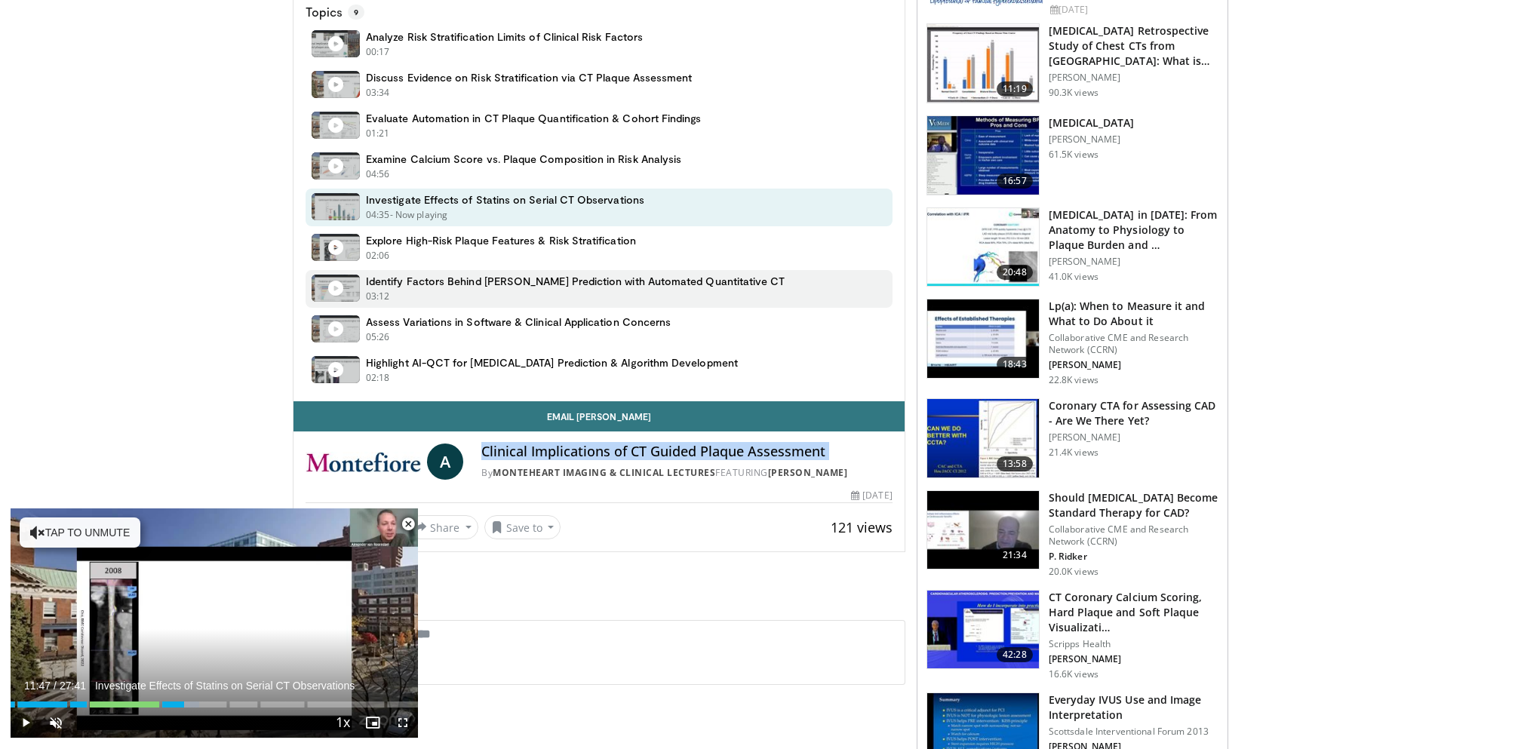
scroll to position [0, 0]
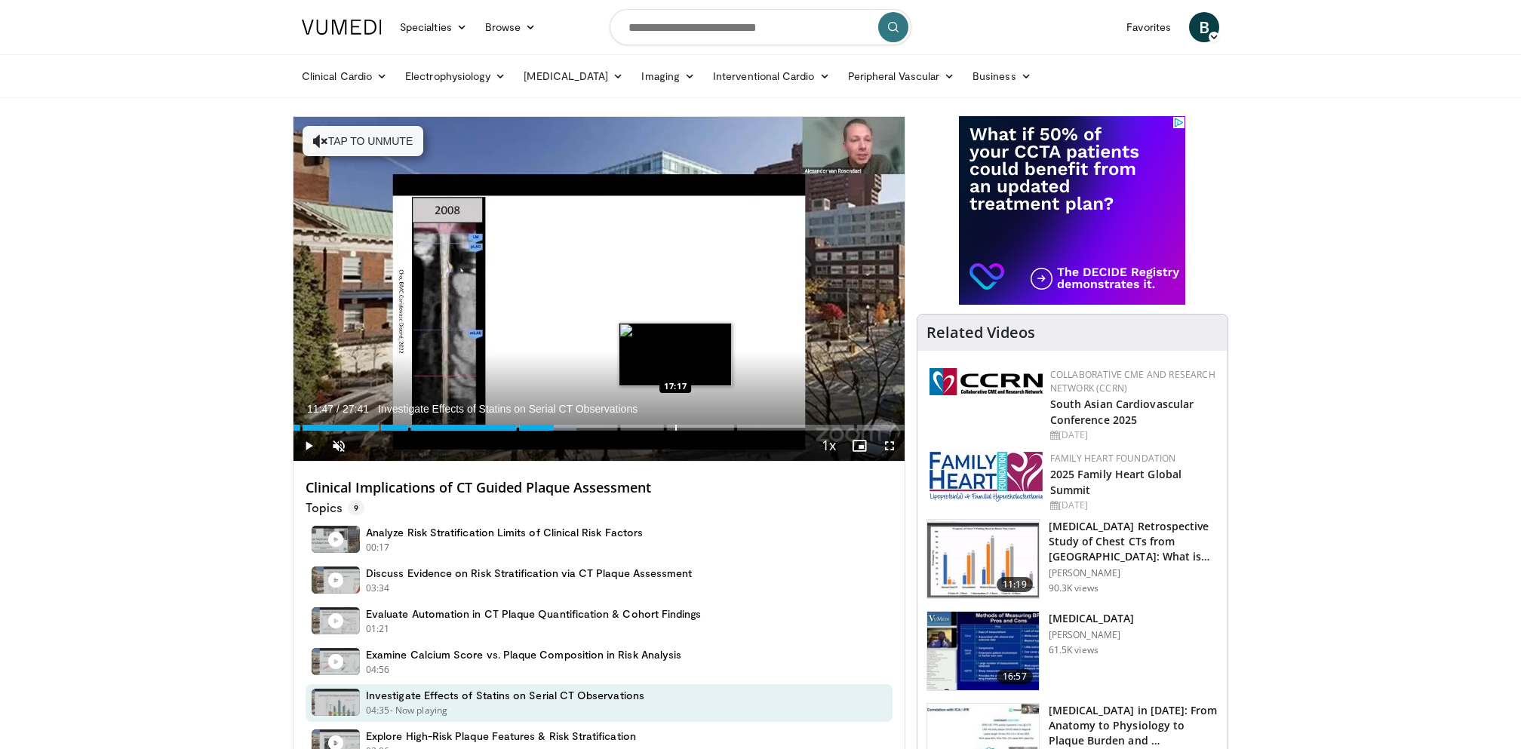
click at [675, 425] on div "Progress Bar" at bounding box center [676, 428] width 2 height 6
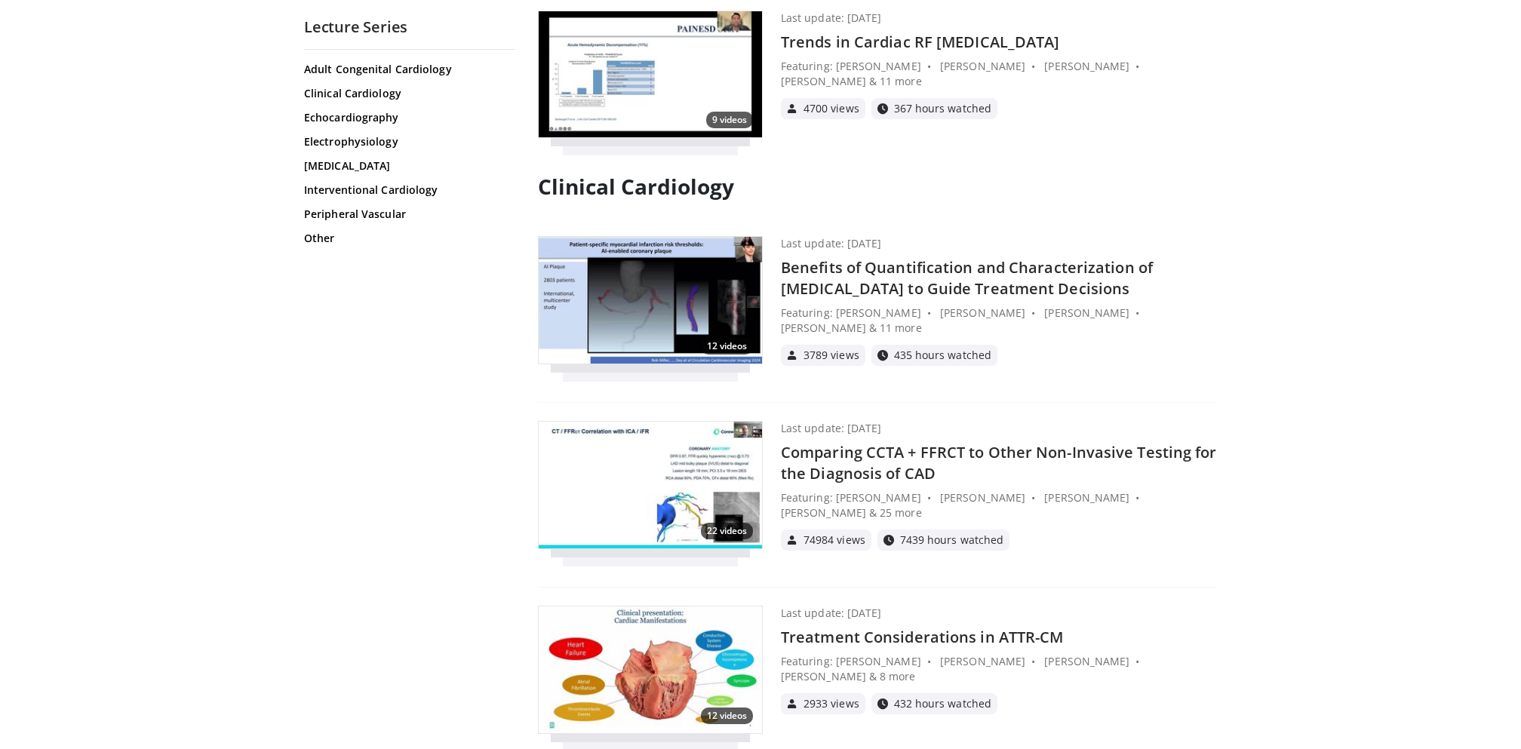
scroll to position [202, 0]
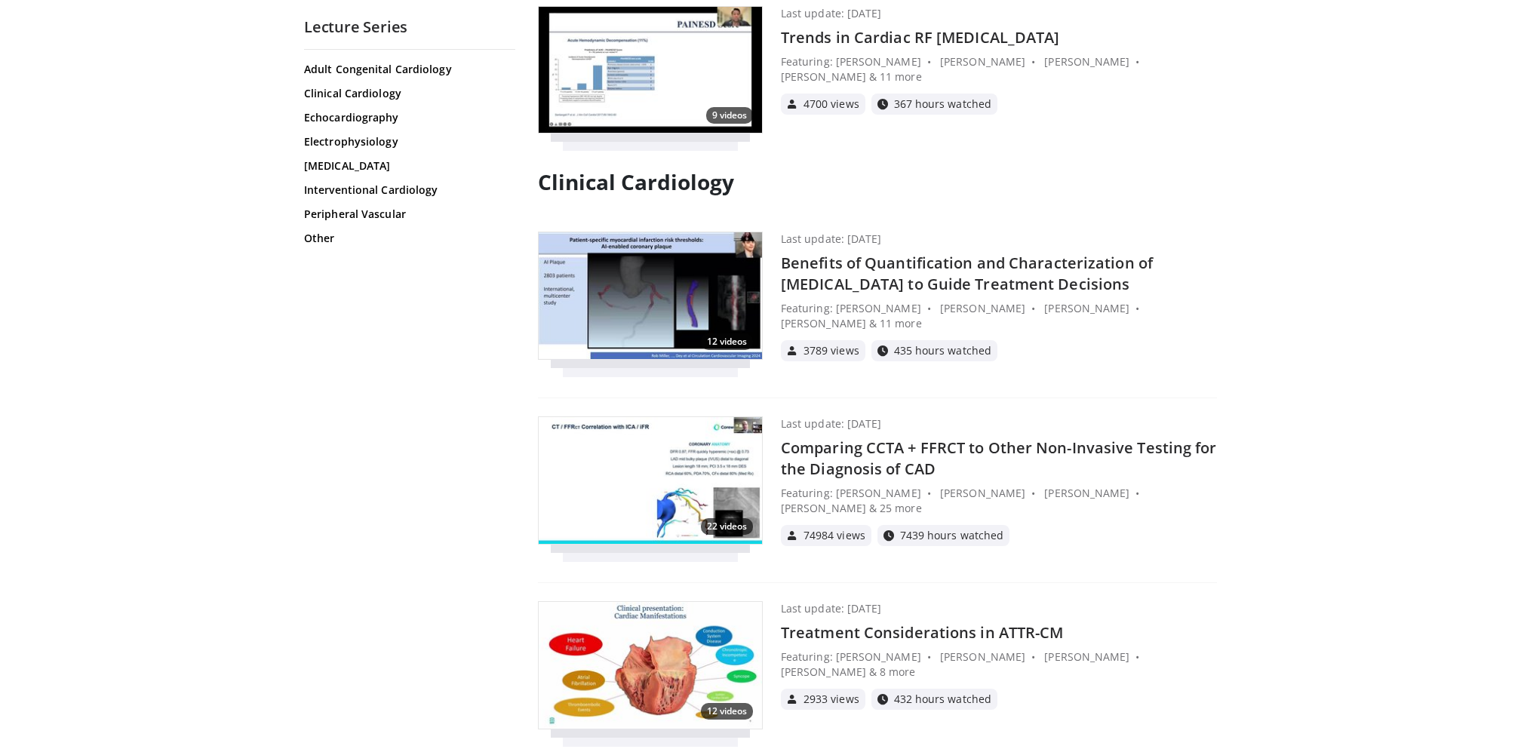
click at [864, 458] on h4 "Comparing CCTA + FFRCT to Other Non-Invasive Testing for the Diagnosis of CAD" at bounding box center [999, 459] width 436 height 42
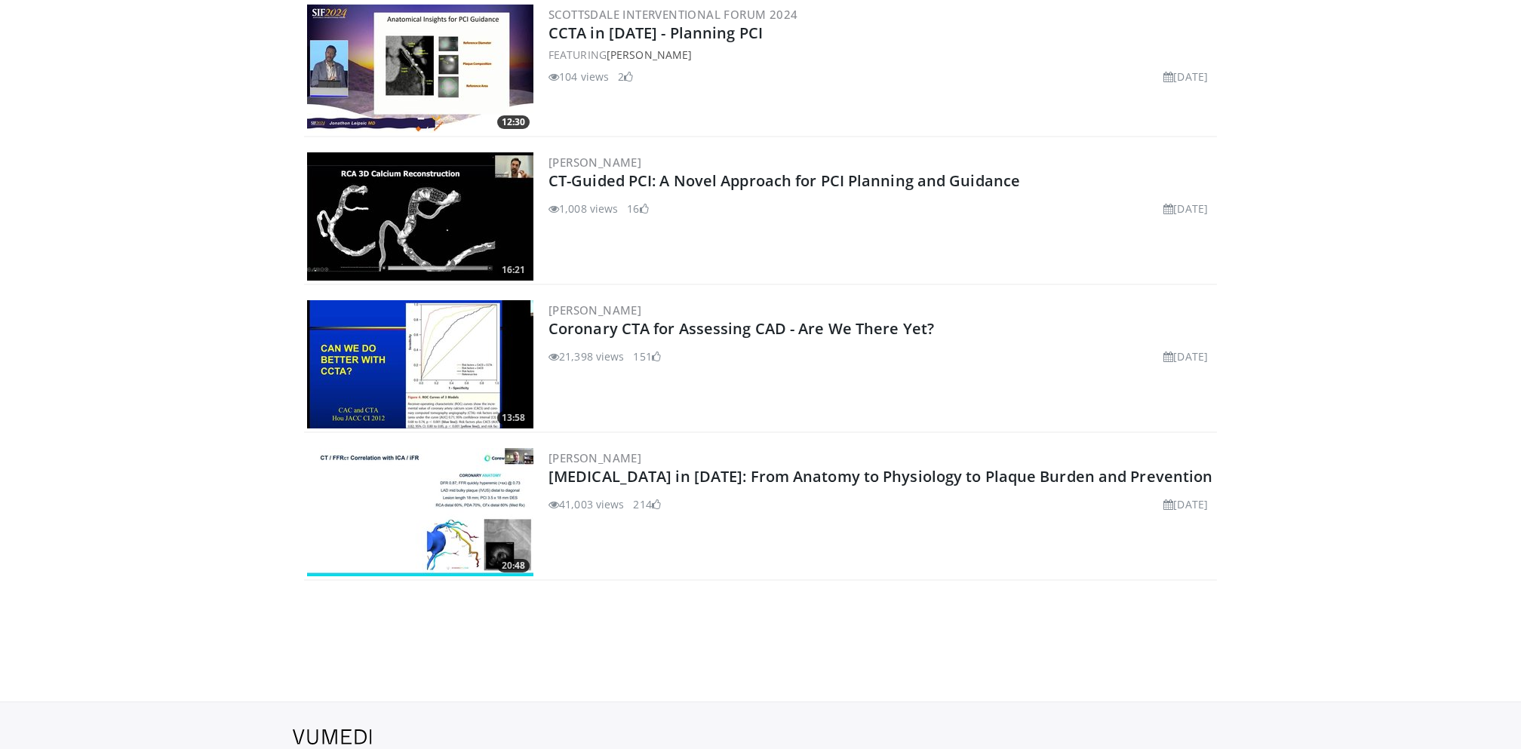
scroll to position [3083, 0]
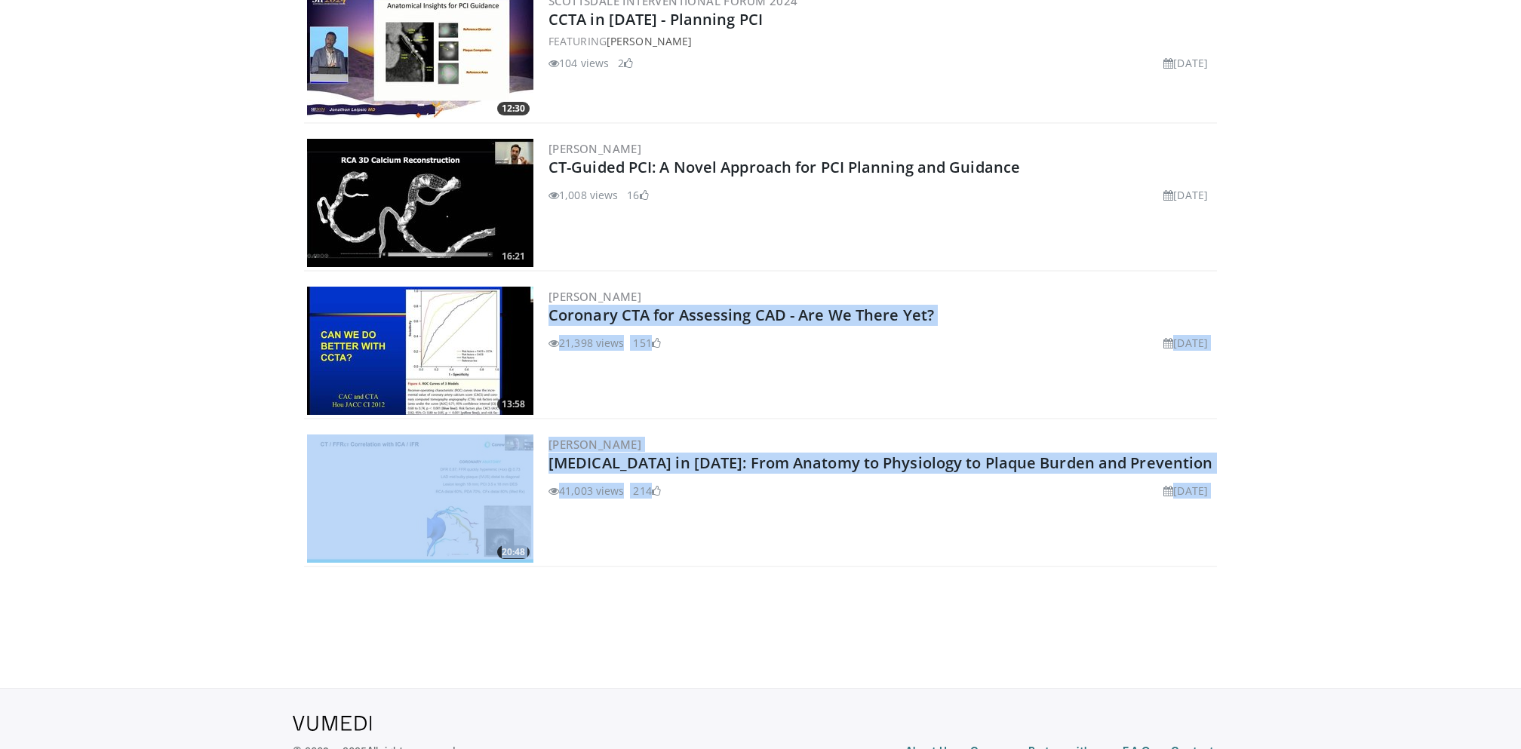
drag, startPoint x: 543, startPoint y: 282, endPoint x: 1251, endPoint y: 515, distance: 744.8
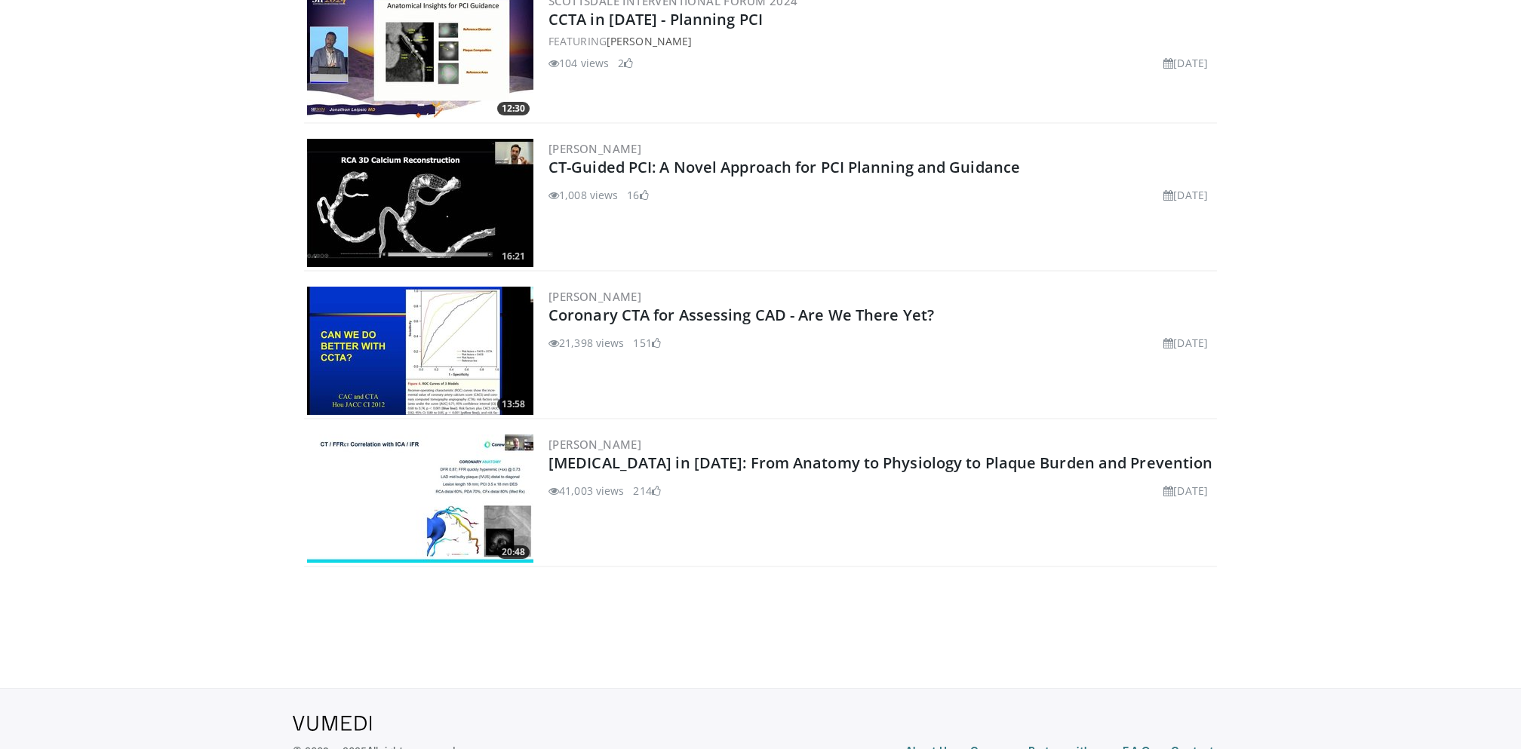
click at [587, 489] on li "41,003 views" at bounding box center [585, 491] width 75 height 16
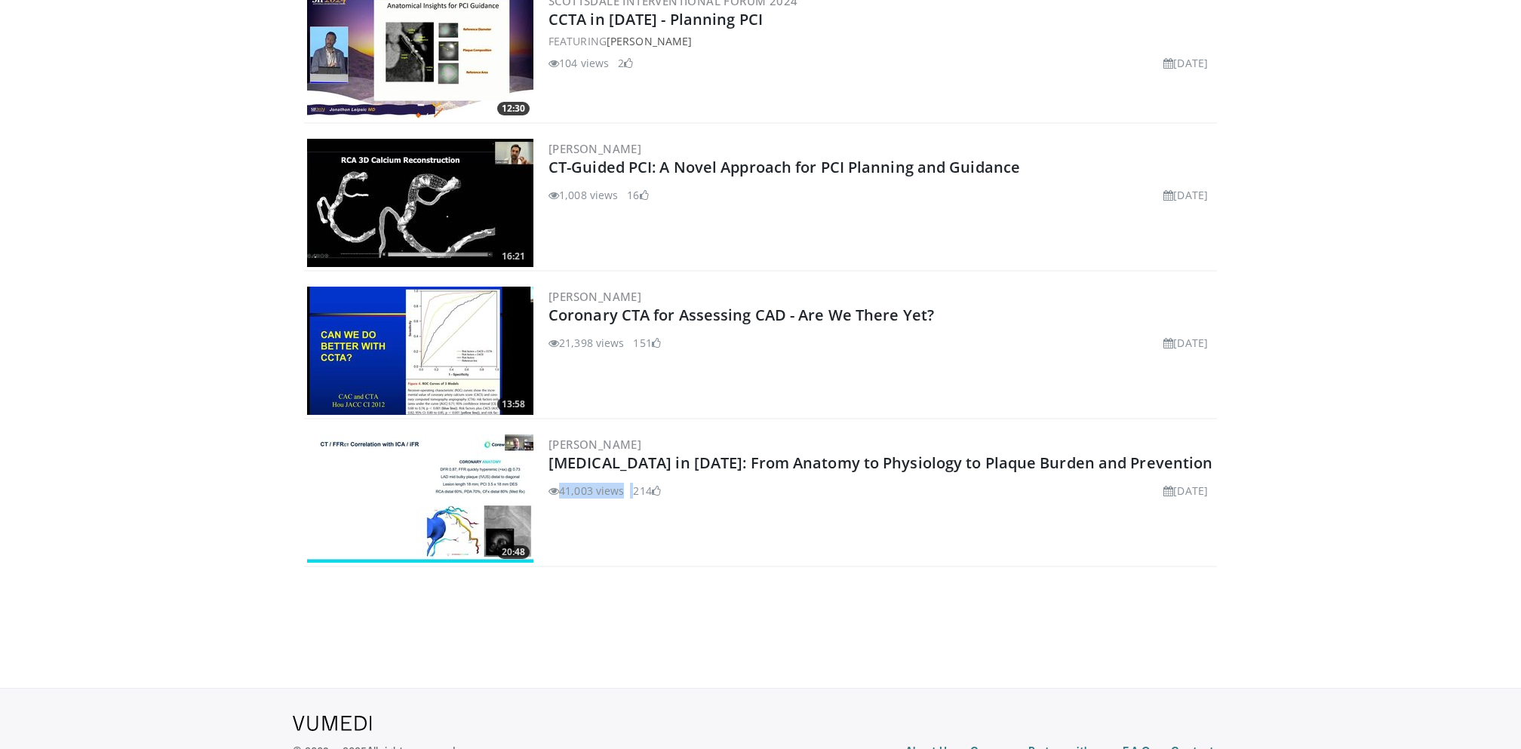
click at [587, 489] on li "41,003 views" at bounding box center [585, 491] width 75 height 16
click at [594, 346] on li "21,398 views" at bounding box center [585, 343] width 75 height 16
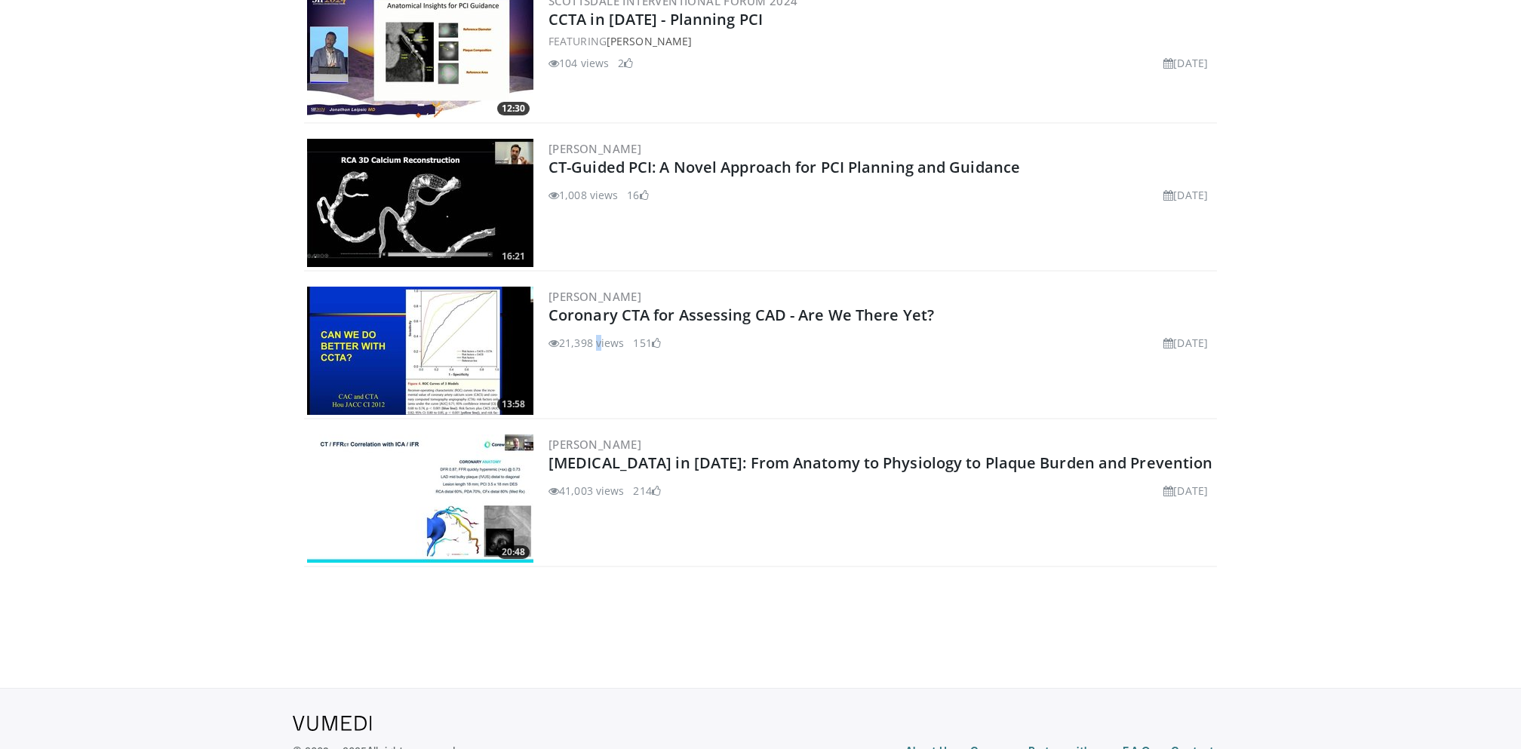
click at [594, 346] on li "21,398 views" at bounding box center [585, 343] width 75 height 16
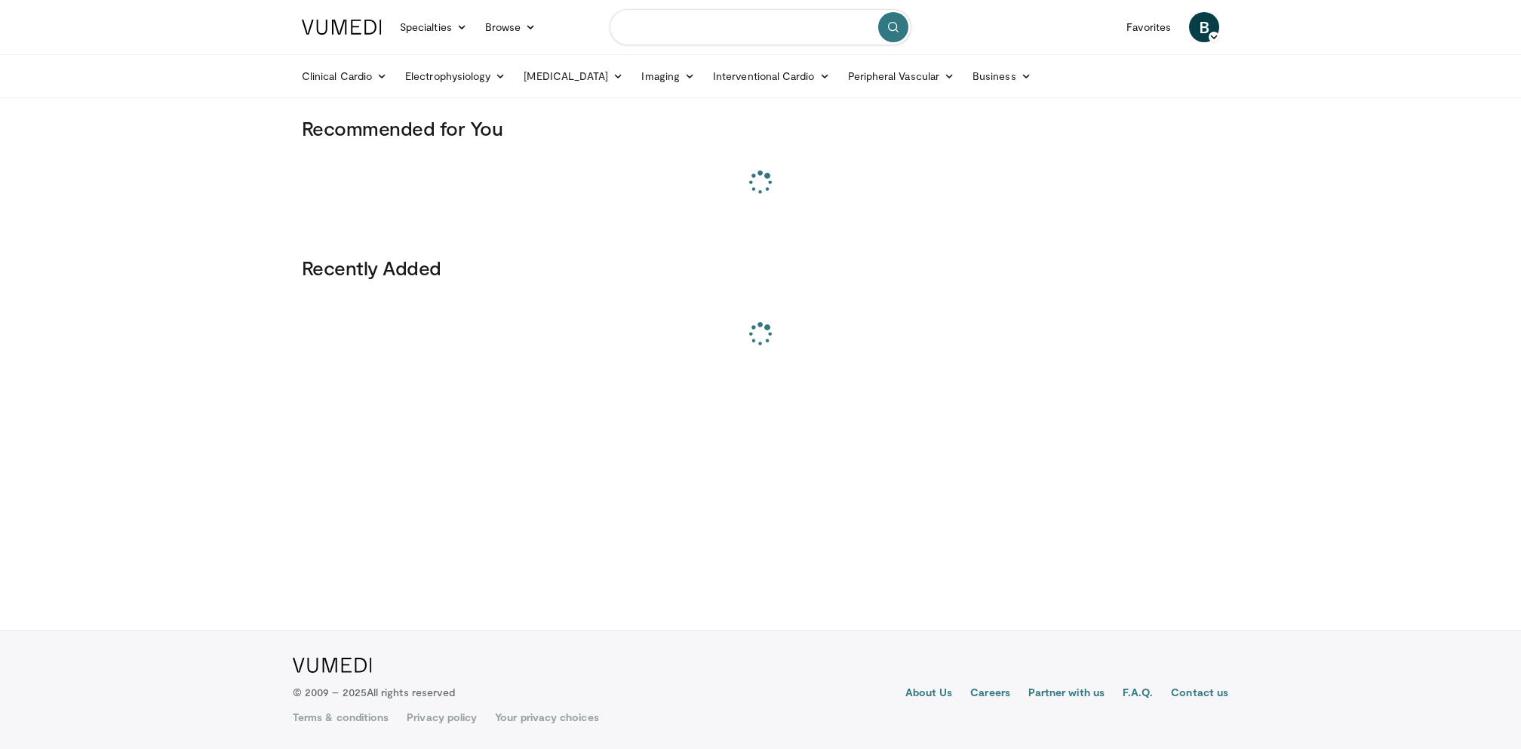
click at [786, 10] on input "Search topics, interventions" at bounding box center [761, 27] width 302 height 36
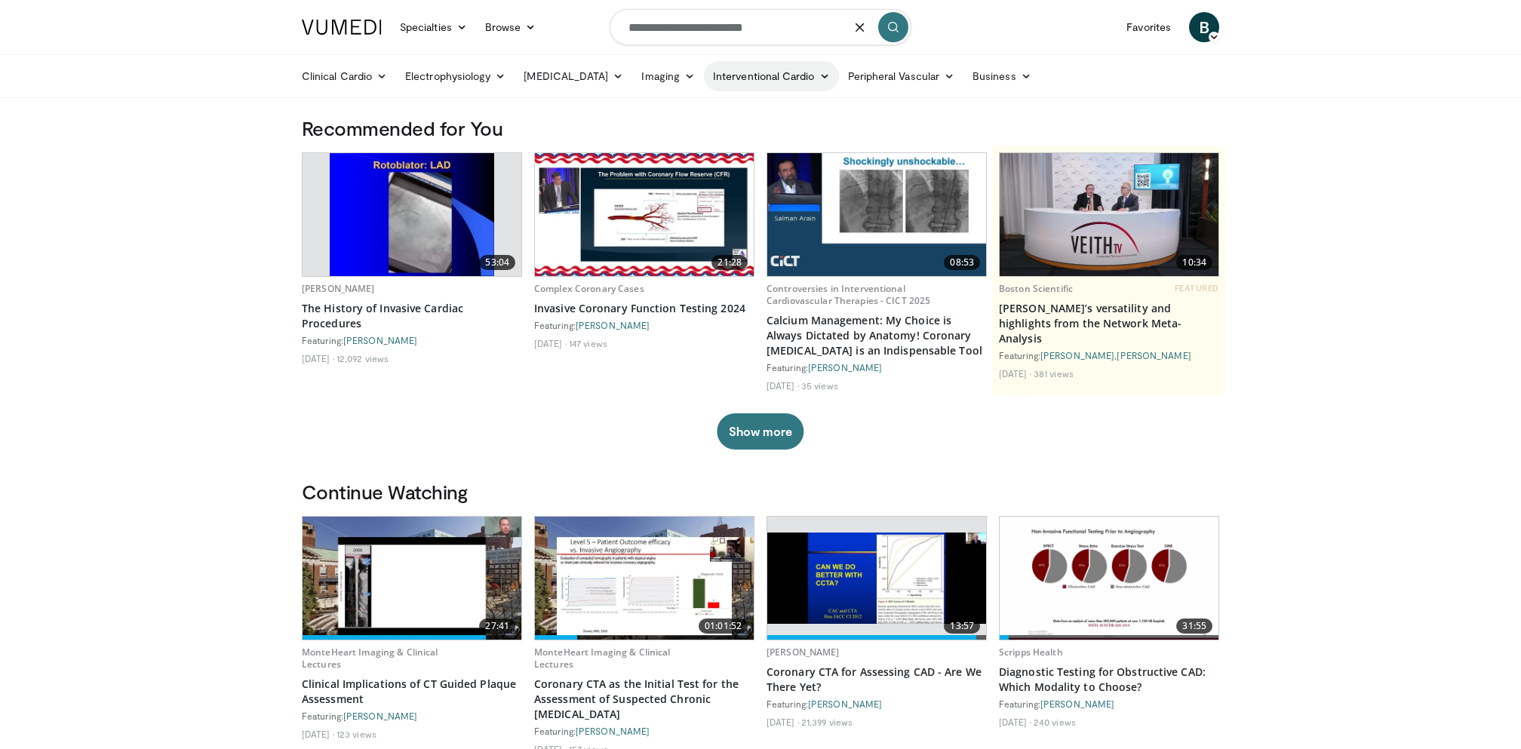
type input "**********"
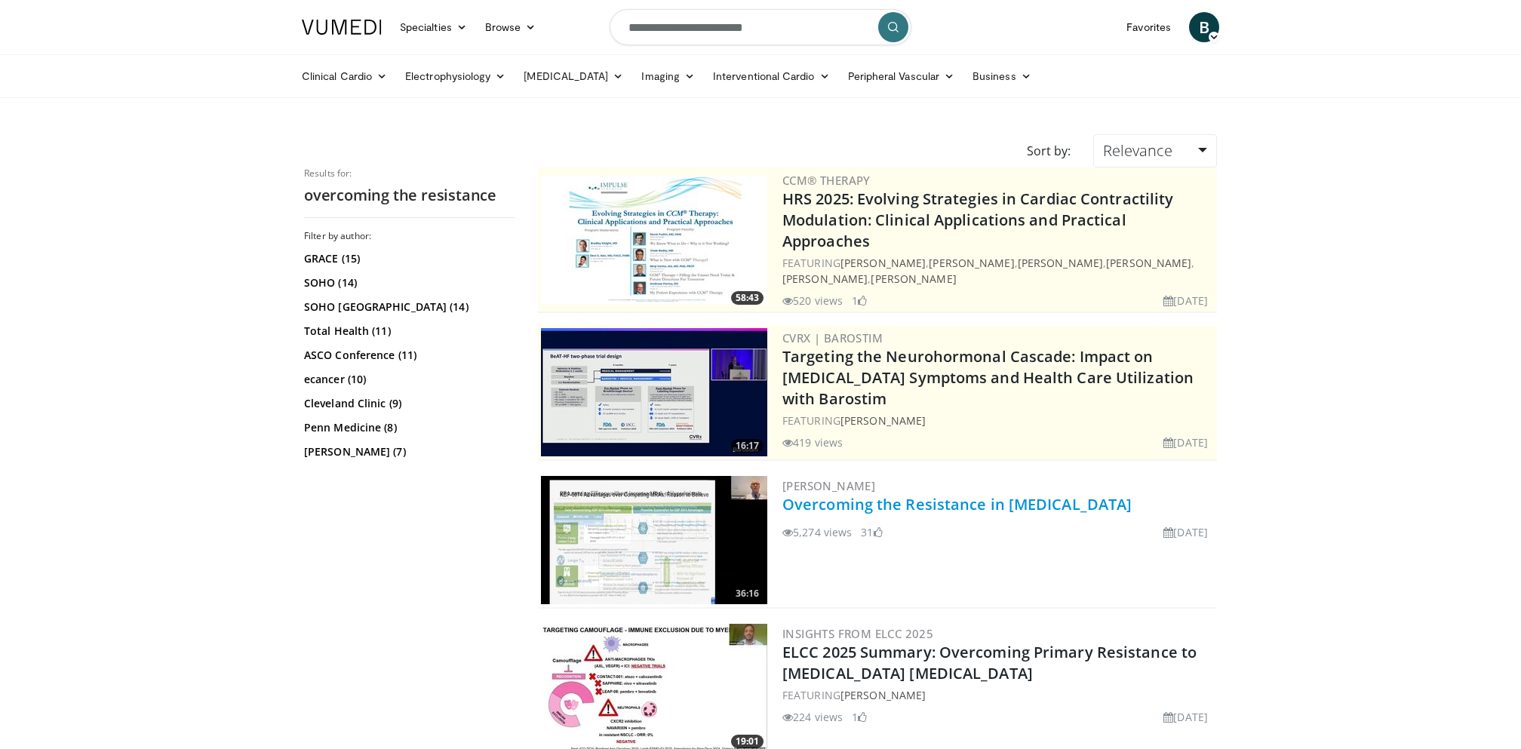
click at [935, 496] on link "Overcoming the Resistance in [MEDICAL_DATA]" at bounding box center [956, 504] width 349 height 20
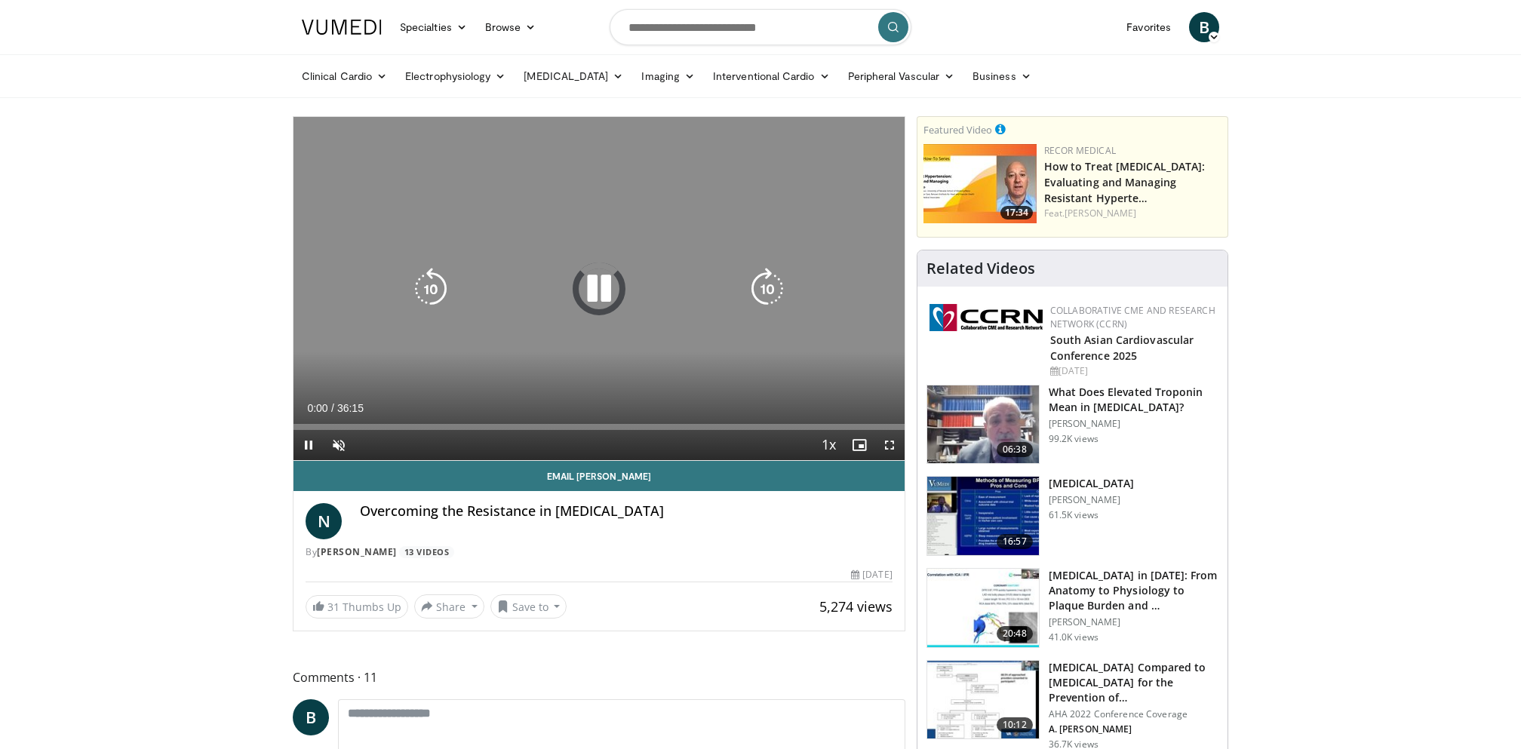
click at [591, 287] on icon "Video Player" at bounding box center [599, 289] width 42 height 42
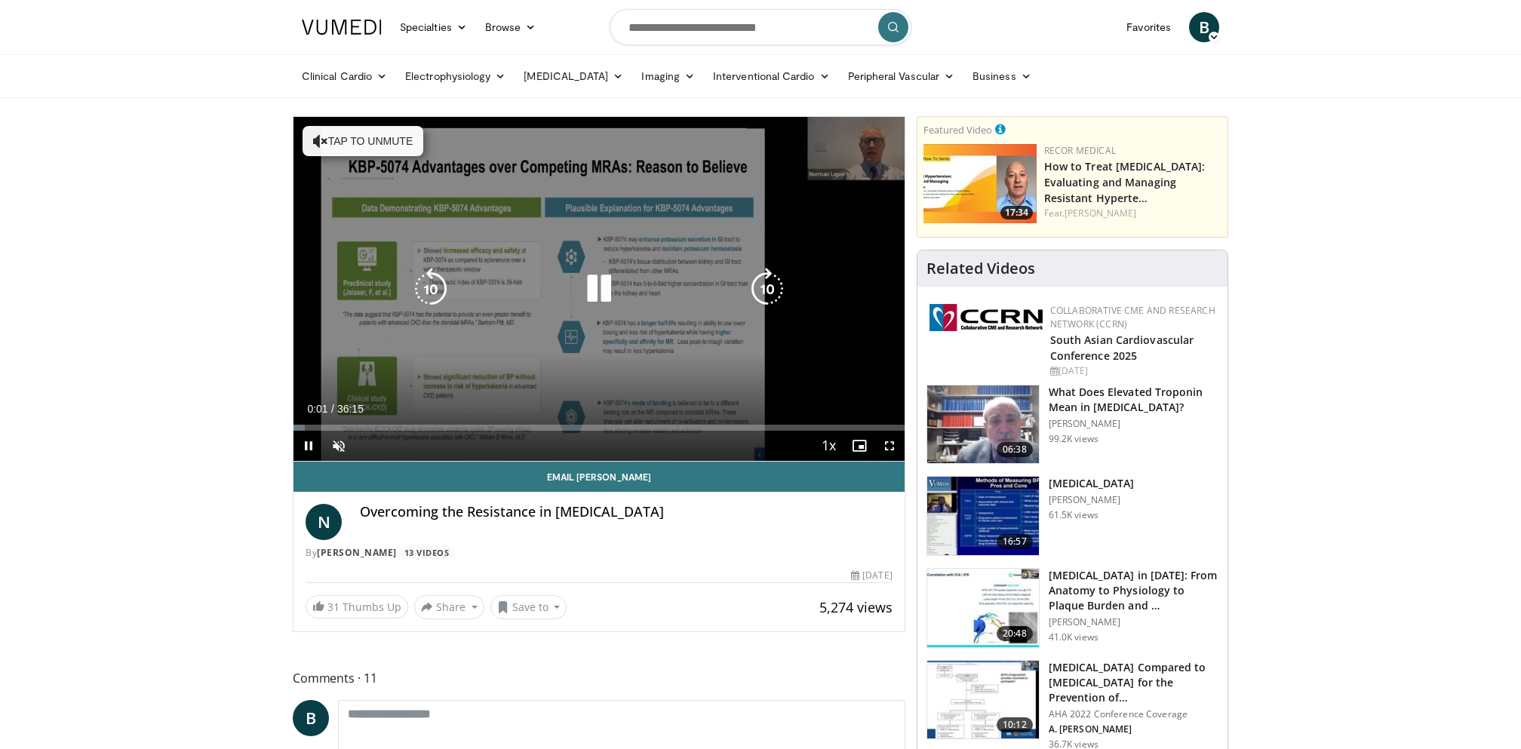
click at [595, 278] on icon "Video Player" at bounding box center [599, 289] width 42 height 42
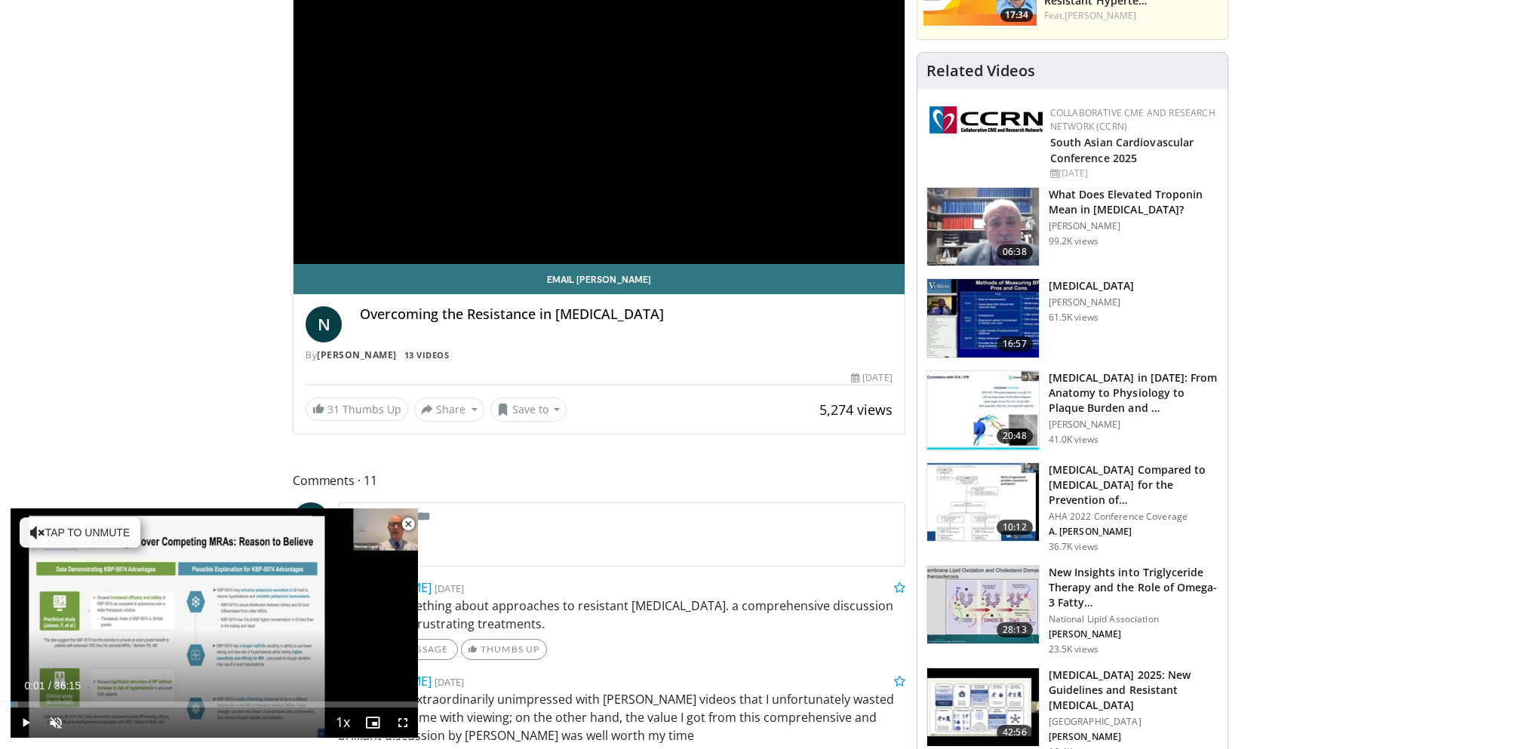
scroll to position [204, 0]
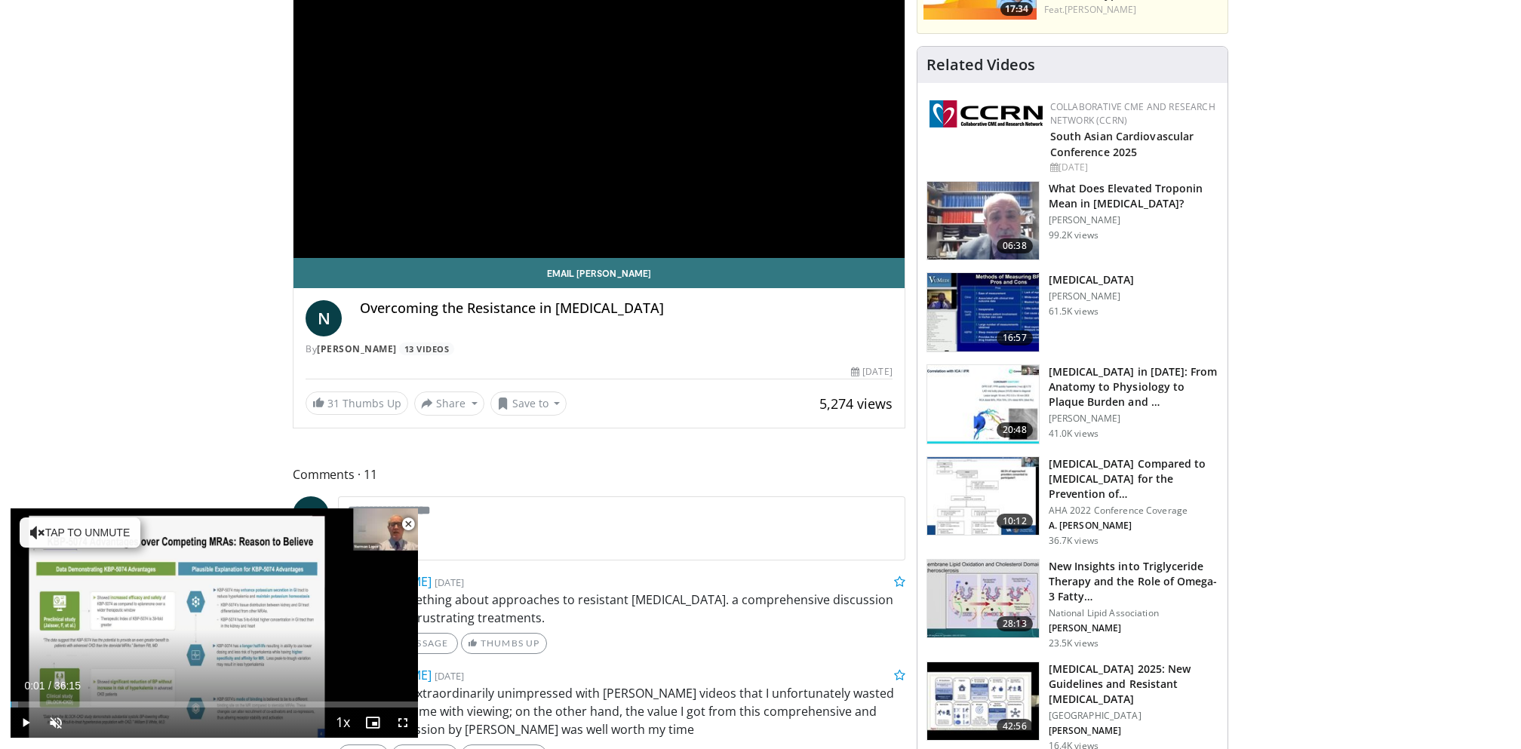
click at [1074, 281] on h3 "[MEDICAL_DATA]" at bounding box center [1092, 279] width 86 height 15
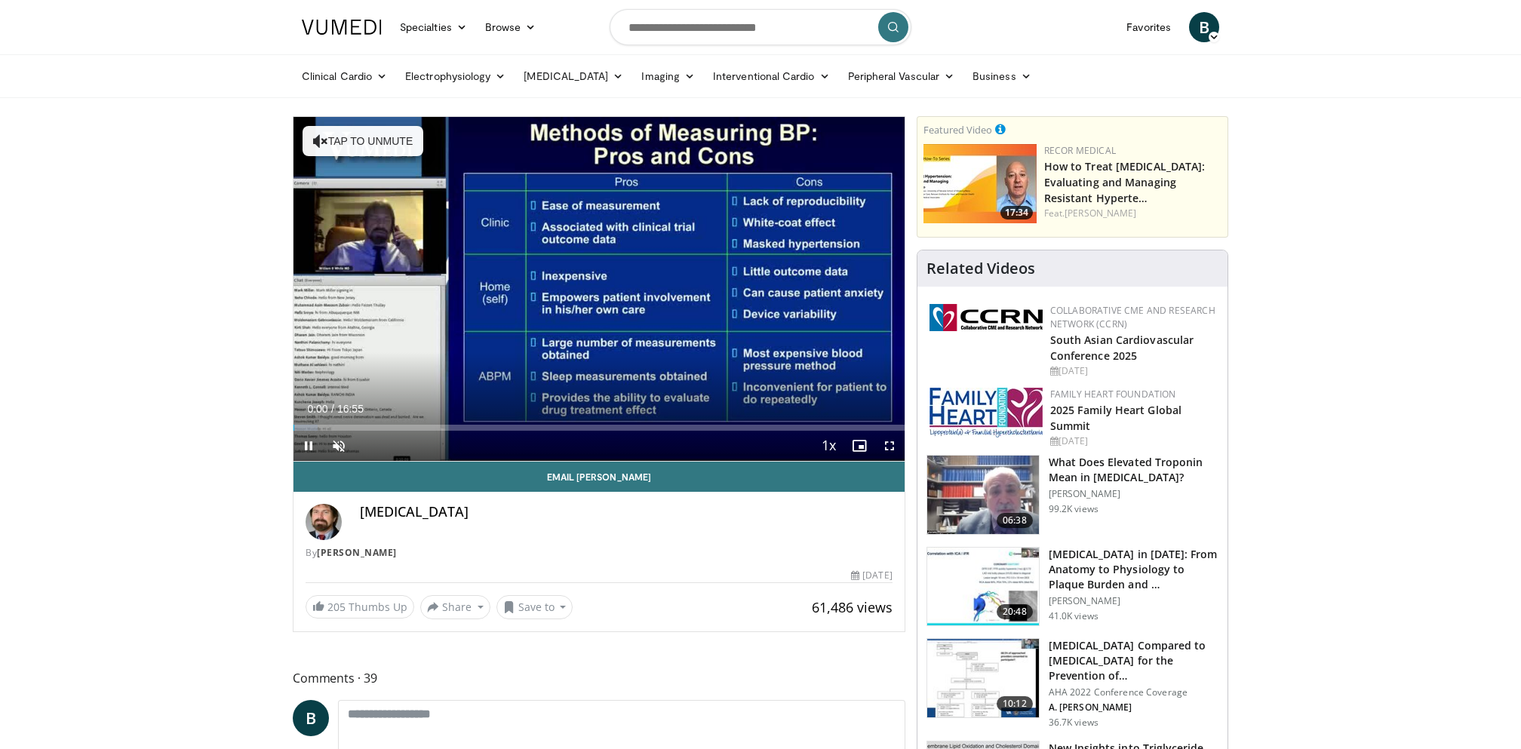
click at [851, 569] on div "[DATE]" at bounding box center [871, 576] width 41 height 14
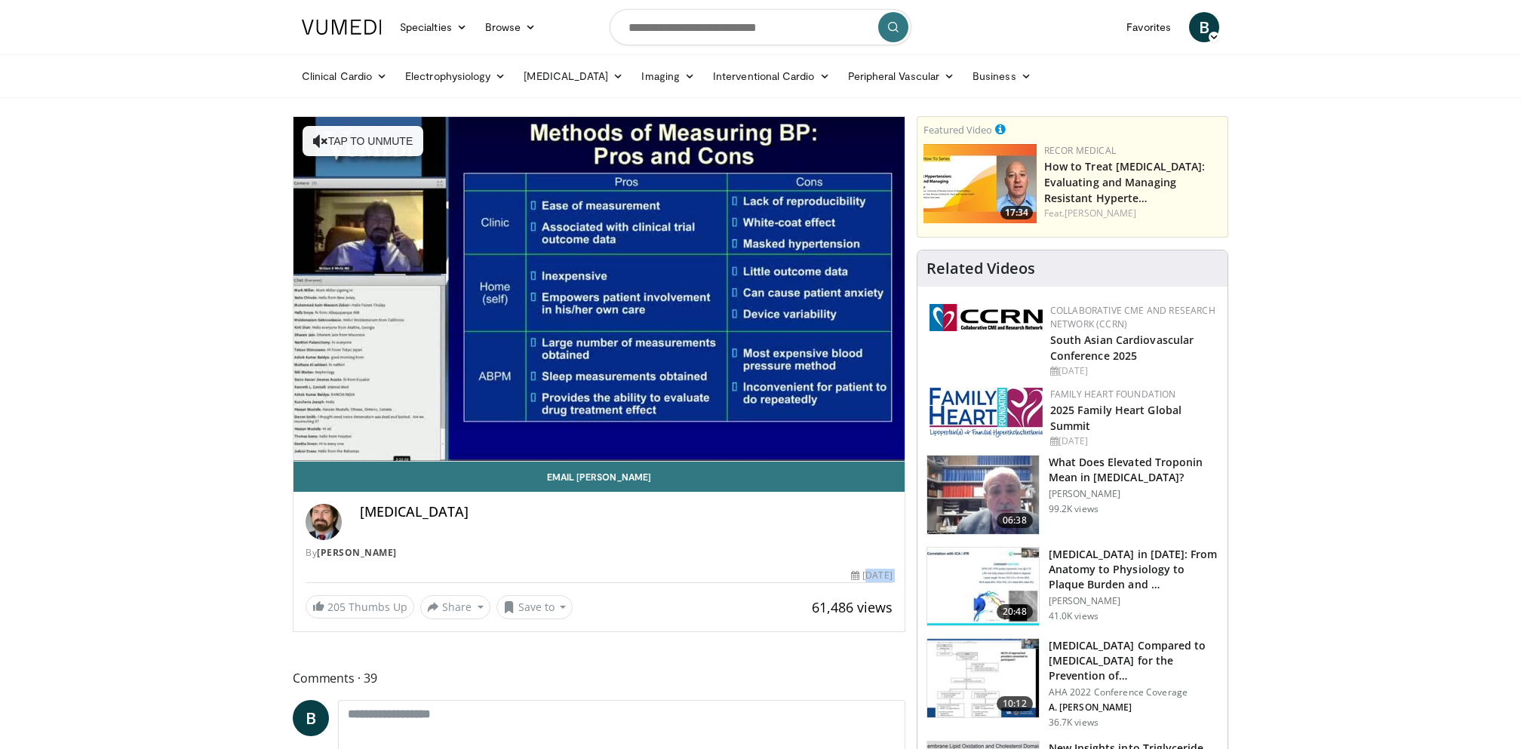
click at [851, 569] on div "August 12, 2016" at bounding box center [871, 576] width 41 height 14
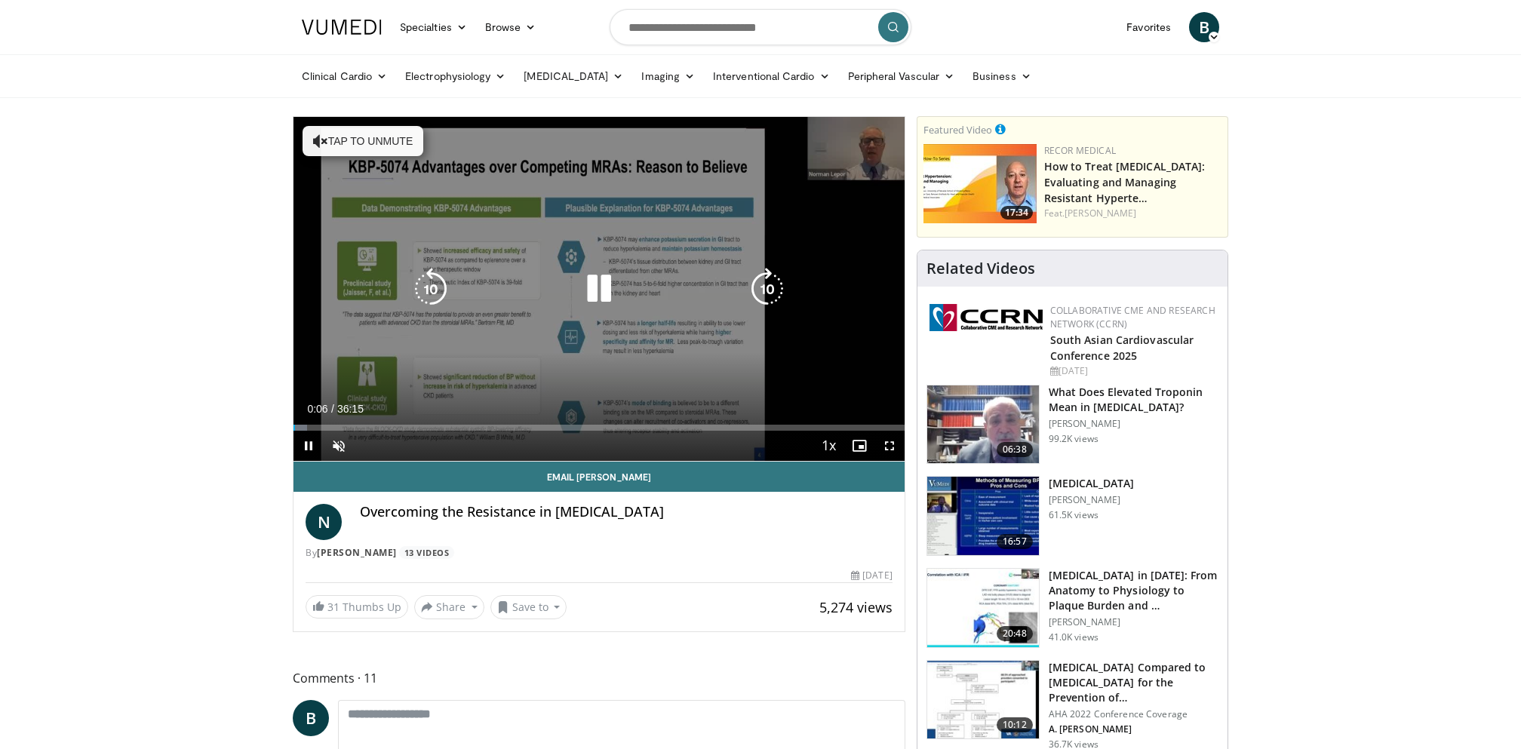
click at [606, 294] on icon "Video Player" at bounding box center [599, 289] width 42 height 42
